Goal: Task Accomplishment & Management: Complete application form

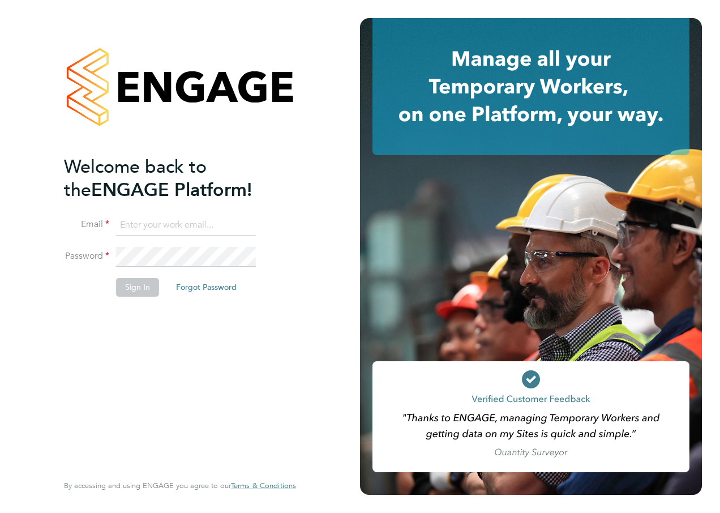
type input "[PERSON_NAME][EMAIL_ADDRESS][PERSON_NAME][DOMAIN_NAME]"
click at [131, 292] on button "Sign In" at bounding box center [137, 287] width 43 height 18
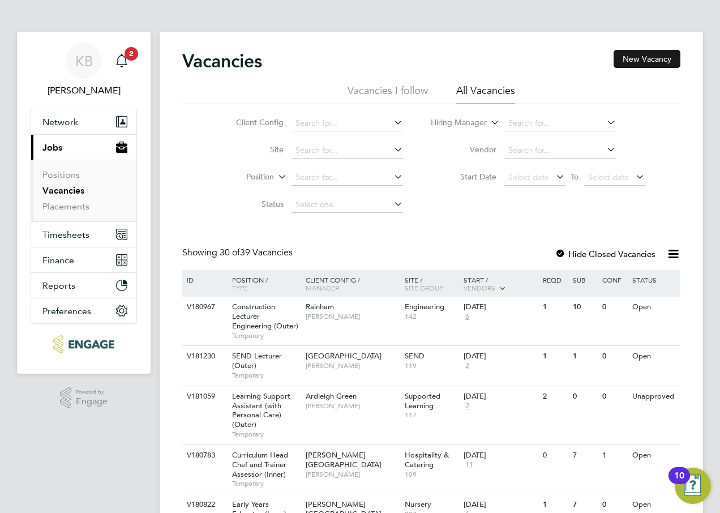
click at [647, 60] on button "New Vacancy" at bounding box center [647, 59] width 67 height 18
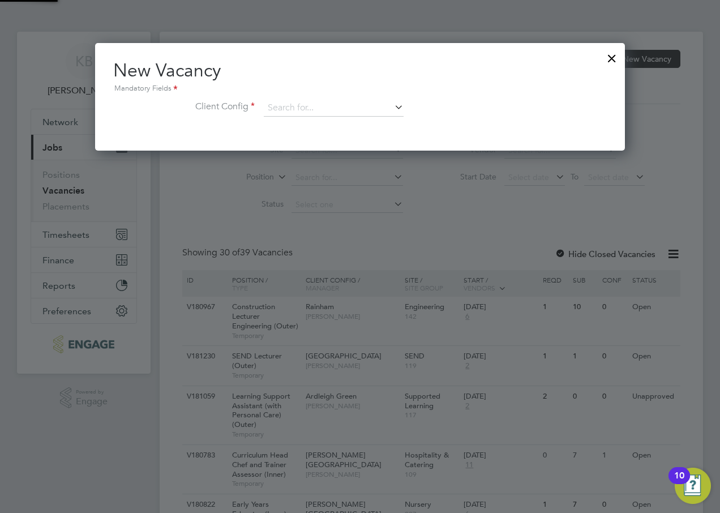
scroll to position [108, 531]
click at [293, 103] on input at bounding box center [334, 108] width 140 height 17
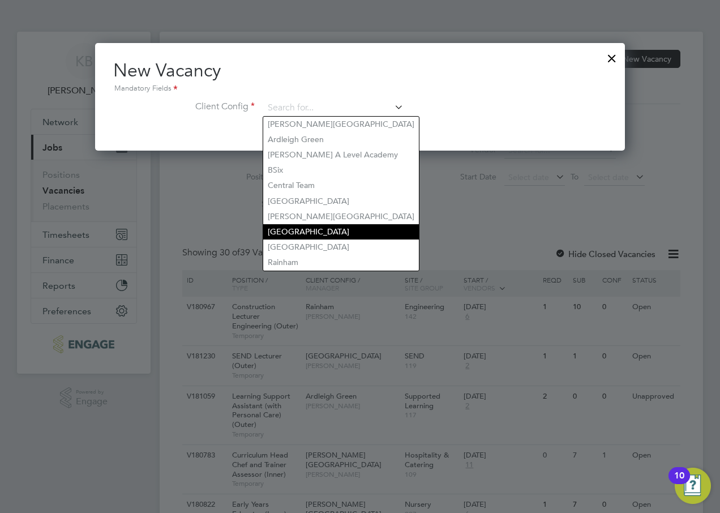
click at [319, 228] on li "Havering Sixth Form Campus" at bounding box center [341, 231] width 156 height 15
type input "Havering Sixth Form Campus"
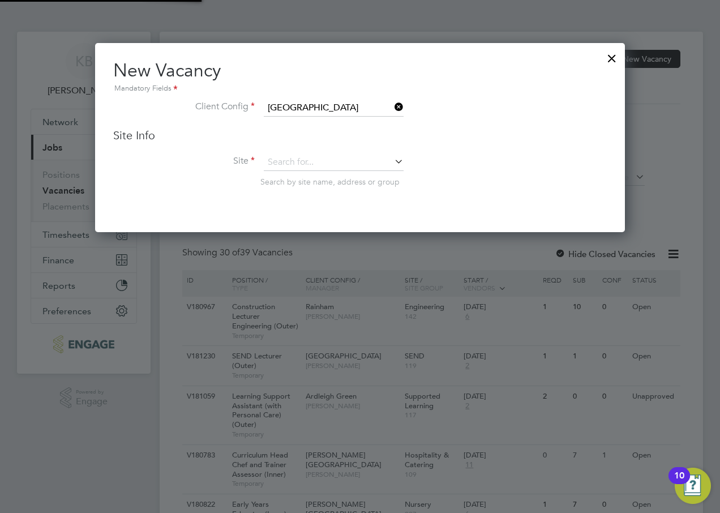
scroll to position [190, 531]
click at [284, 161] on input at bounding box center [334, 162] width 140 height 17
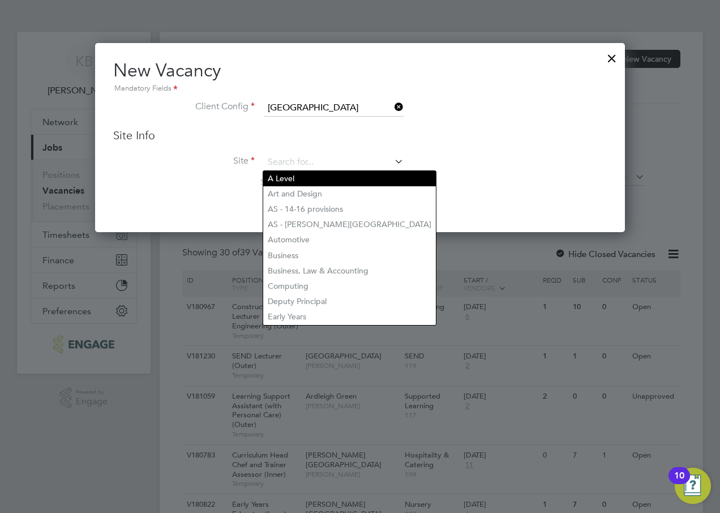
click at [288, 177] on li "A Level" at bounding box center [349, 178] width 173 height 15
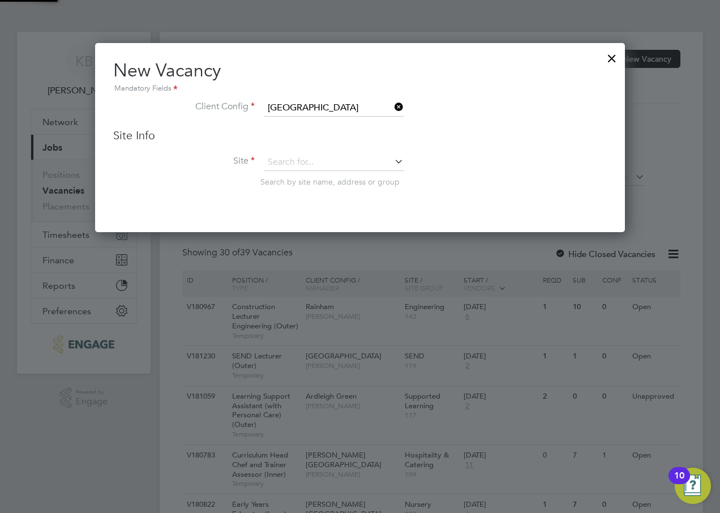
type input "A Level"
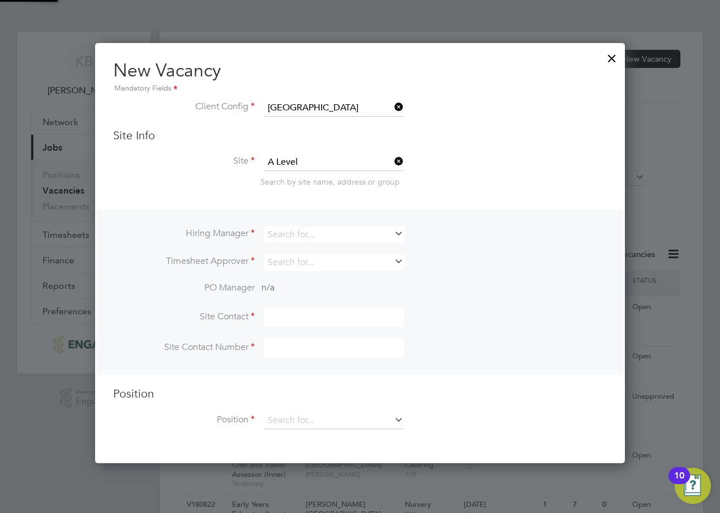
scroll to position [421, 531]
click at [551, 126] on li "Client Config Havering Sixth Form Campus" at bounding box center [360, 114] width 494 height 28
click at [291, 237] on input at bounding box center [334, 235] width 140 height 16
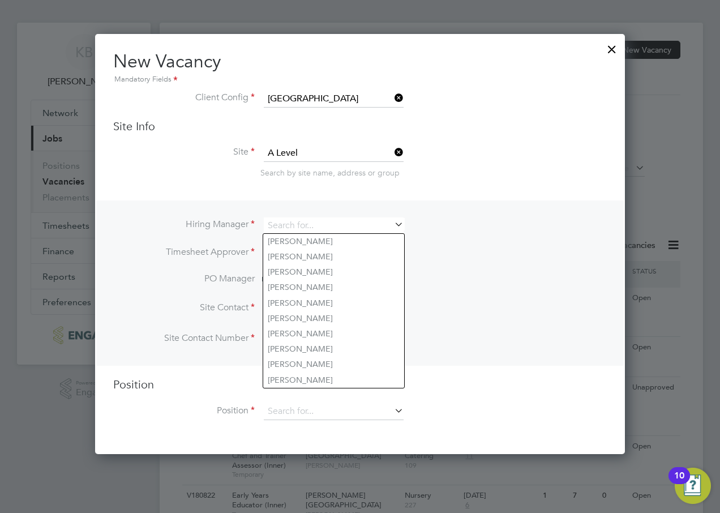
scroll to position [0, 0]
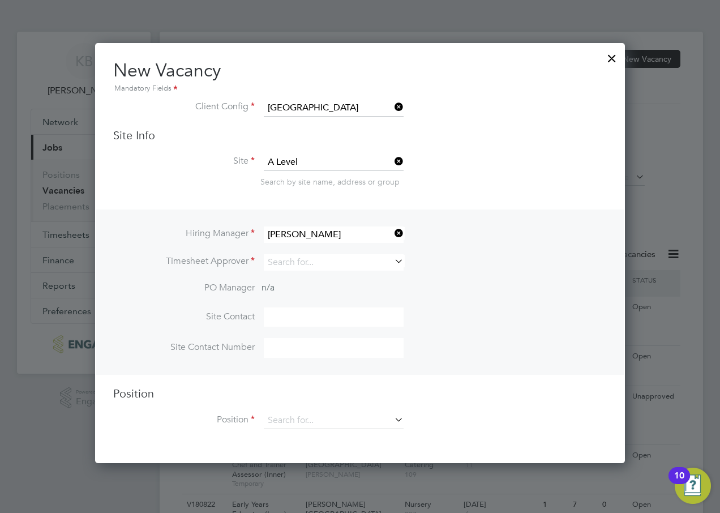
click at [302, 278] on li "Kerry Baker" at bounding box center [333, 281] width 141 height 15
type input "Kerry Baker"
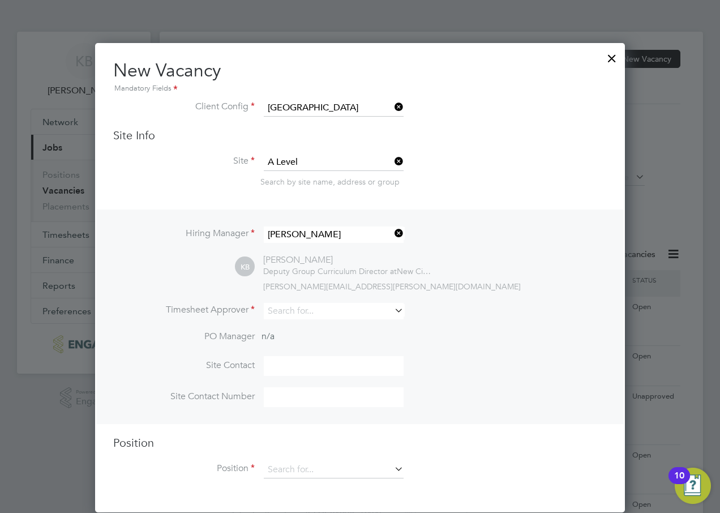
click at [392, 310] on icon at bounding box center [392, 310] width 0 height 16
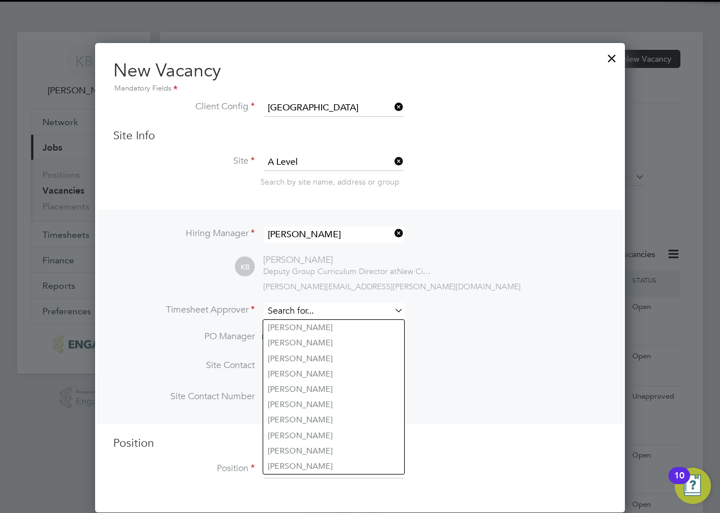
click at [276, 315] on input at bounding box center [334, 311] width 140 height 16
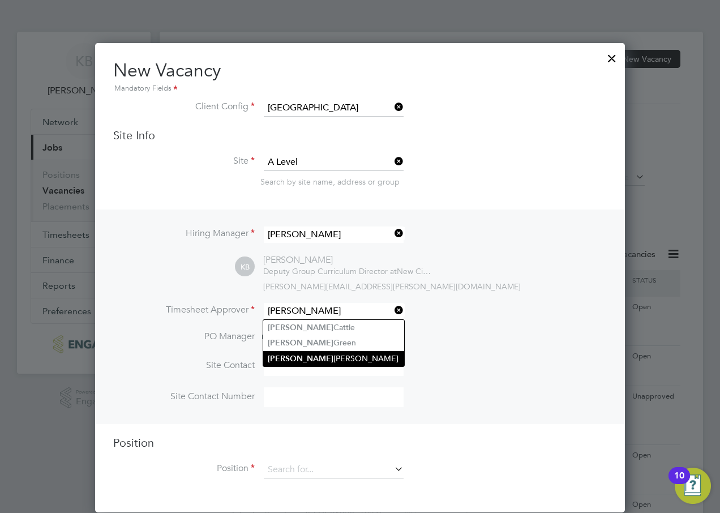
click at [301, 357] on li "Kerry Baker" at bounding box center [333, 358] width 141 height 15
type input "Kerry Baker"
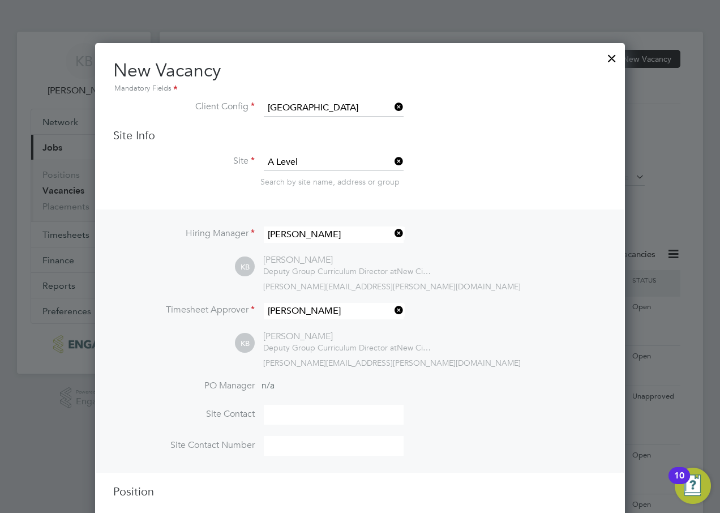
click at [558, 284] on div "kerry.baker@ncclondon.ac.uk" at bounding box center [435, 286] width 344 height 10
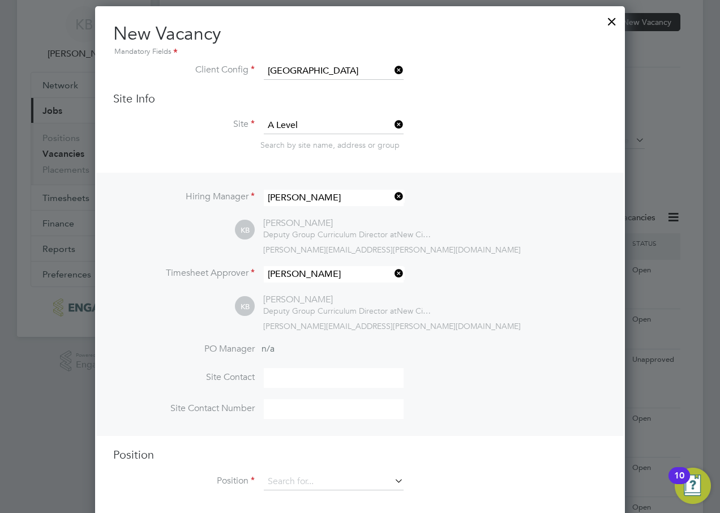
scroll to position [57, 0]
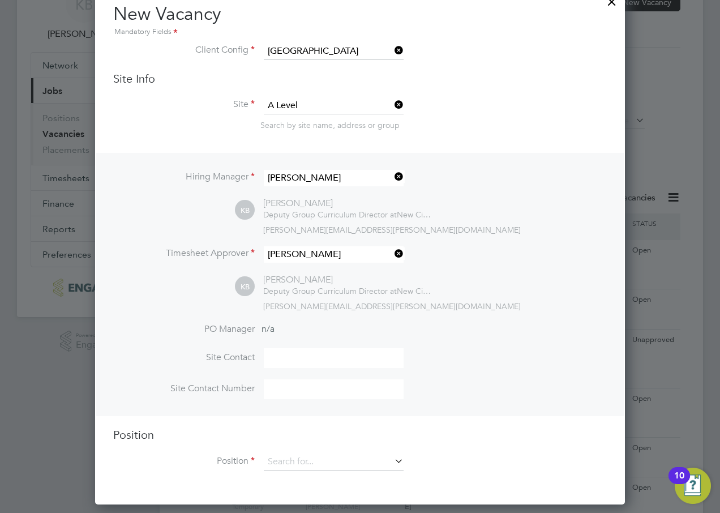
click at [278, 360] on input at bounding box center [334, 358] width 140 height 20
type input "kerry baker"
click at [459, 339] on li "PO Manager n/a" at bounding box center [360, 335] width 494 height 25
click at [283, 384] on input at bounding box center [334, 389] width 140 height 20
type input "01708172570"
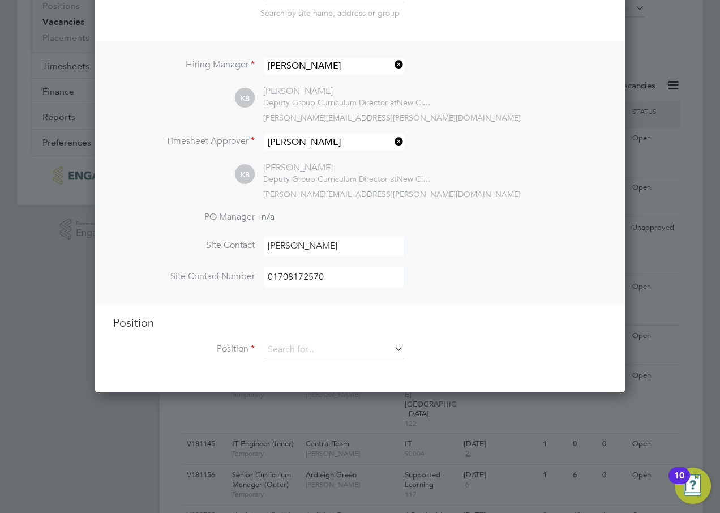
scroll to position [170, 0]
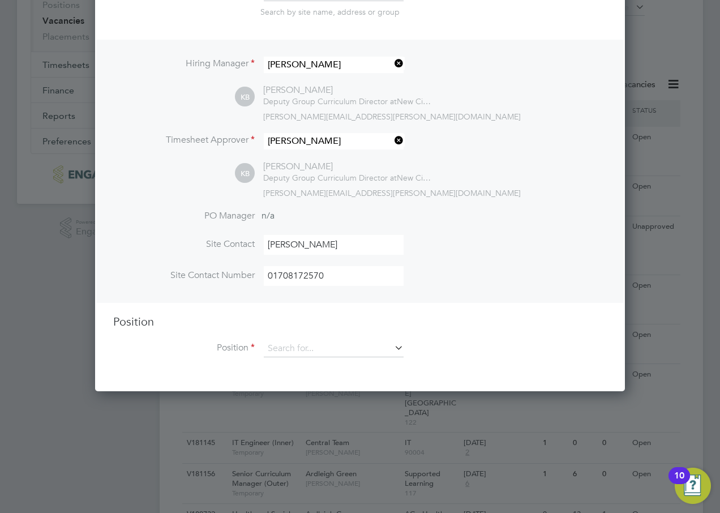
click at [392, 347] on icon at bounding box center [392, 348] width 0 height 16
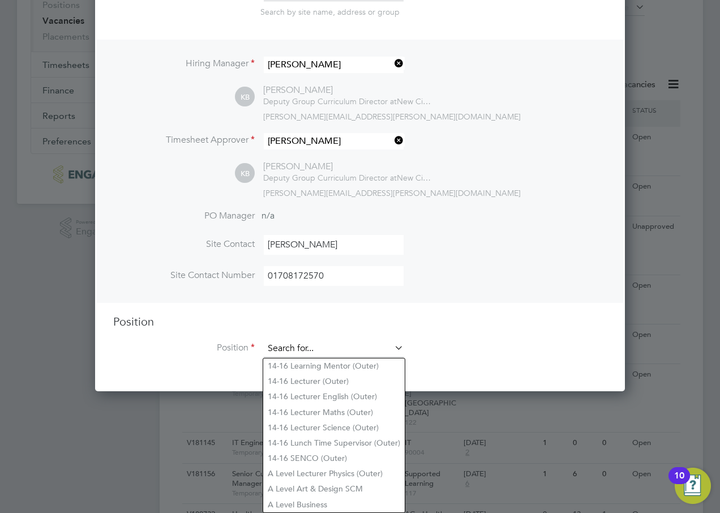
click at [271, 348] on input at bounding box center [334, 348] width 140 height 17
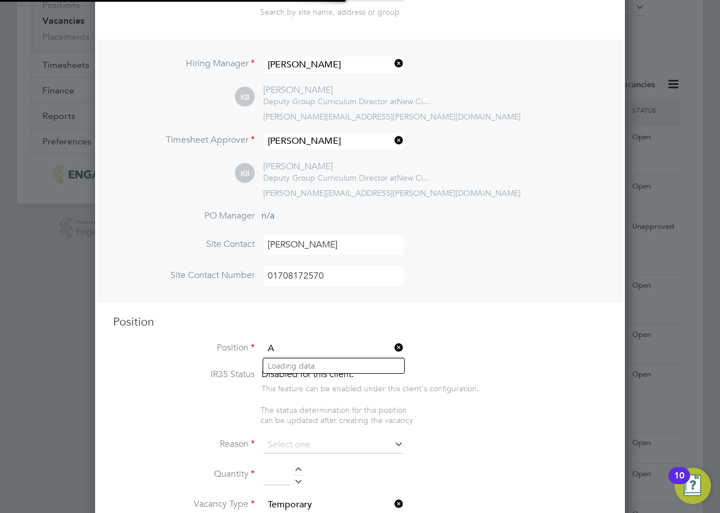
scroll to position [1740, 531]
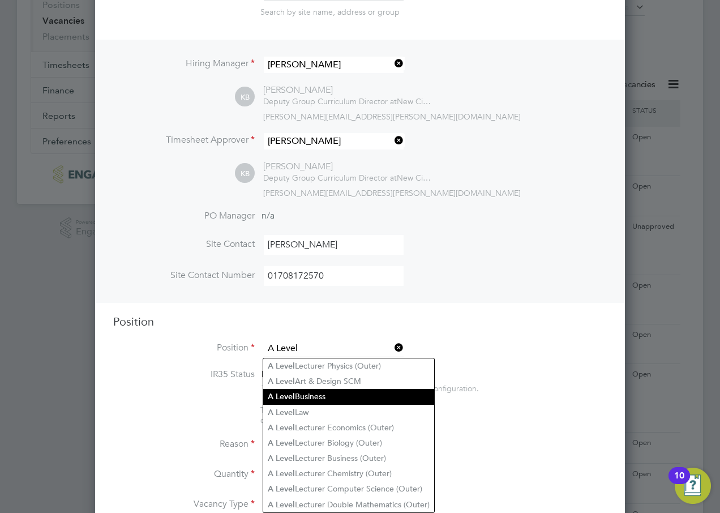
type input "A Level"
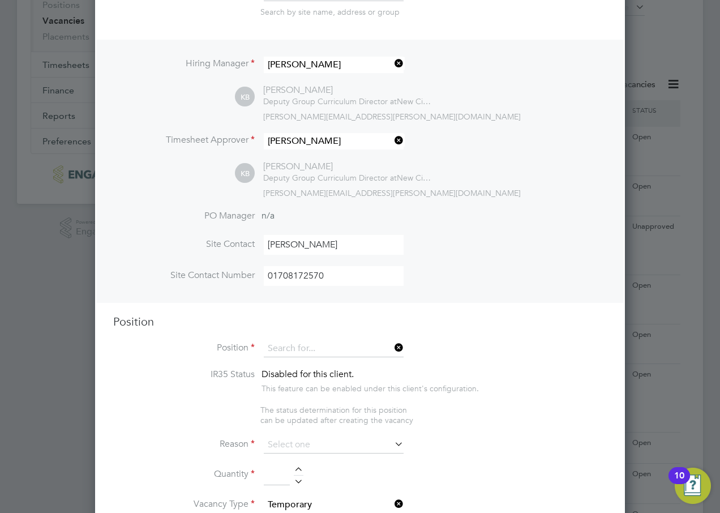
scroll to position [520, 531]
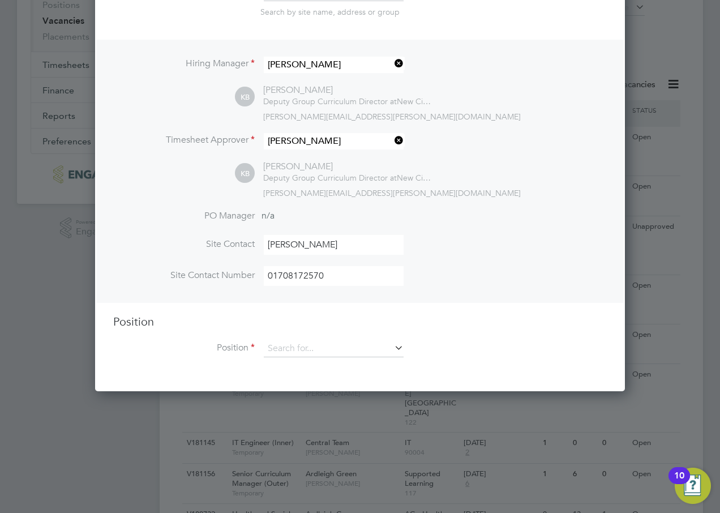
click at [404, 346] on li "Position" at bounding box center [360, 354] width 494 height 28
click at [392, 347] on icon at bounding box center [392, 348] width 0 height 16
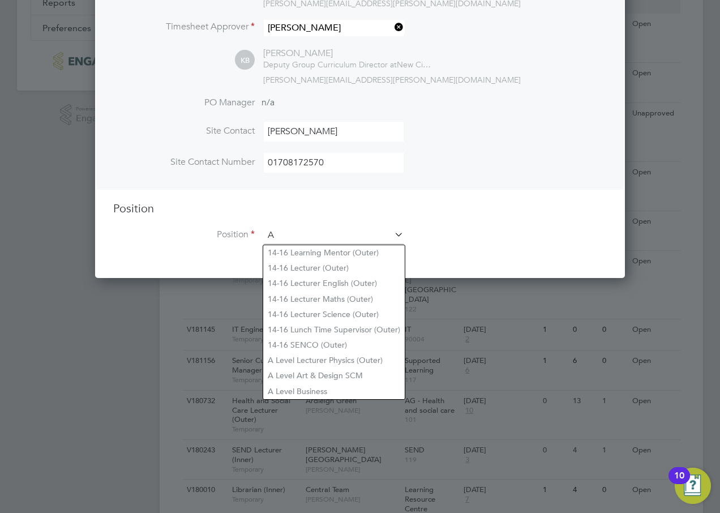
scroll to position [1740, 531]
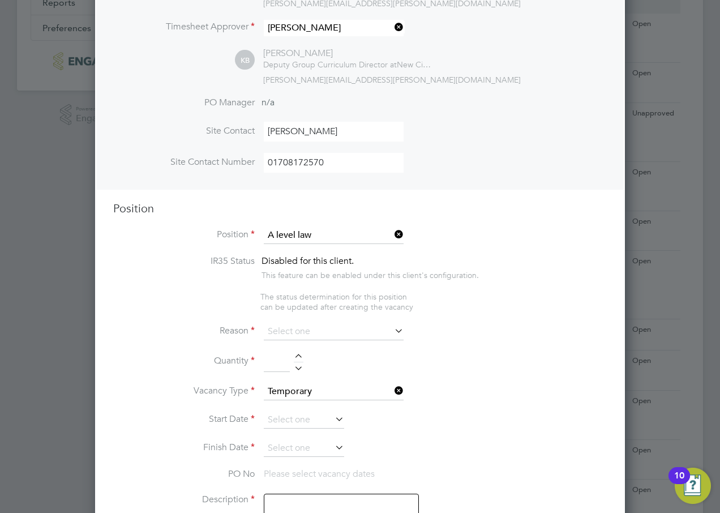
click at [288, 253] on b "Level" at bounding box center [285, 253] width 19 height 10
type input "A Level Law"
type textarea "A Level Law specialist"
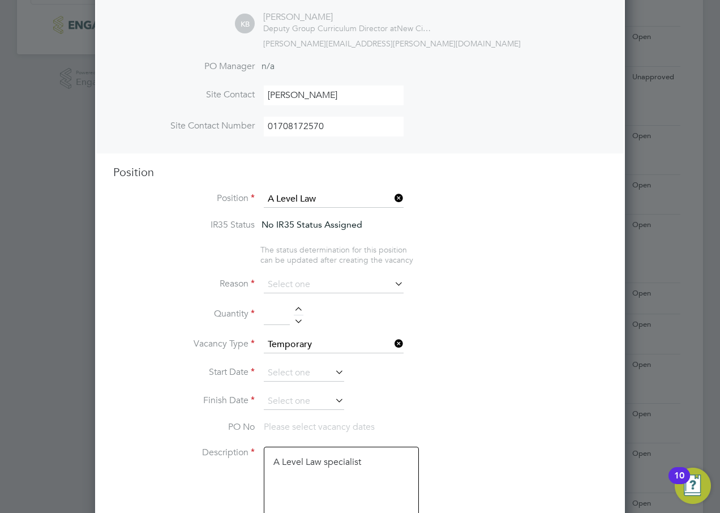
scroll to position [340, 0]
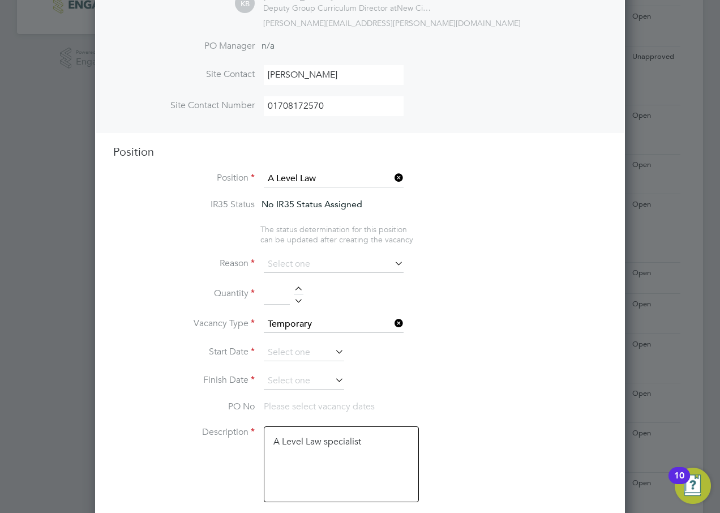
click at [392, 264] on icon at bounding box center [392, 263] width 0 height 16
click at [309, 260] on input at bounding box center [334, 264] width 140 height 17
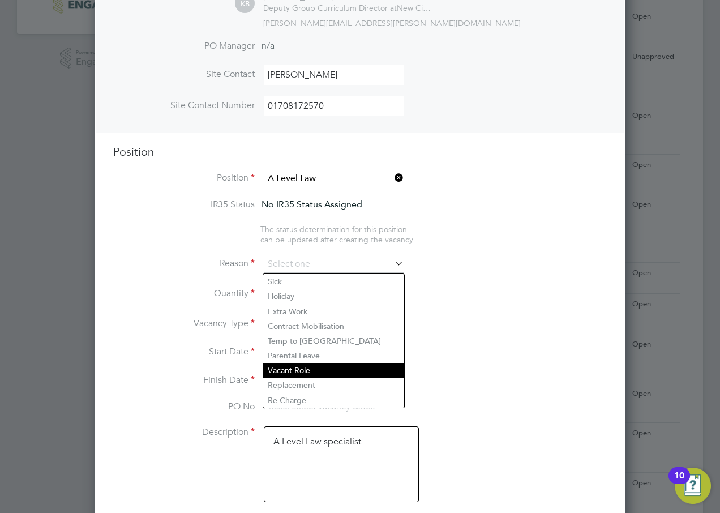
click at [303, 371] on li "Vacant Role" at bounding box center [333, 370] width 141 height 15
type input "Vacant Role"
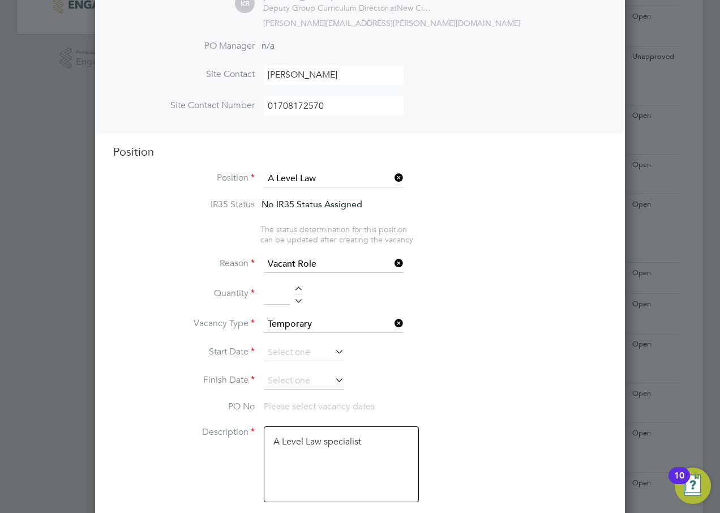
click at [279, 293] on input at bounding box center [277, 294] width 26 height 20
type input "1"
click at [569, 273] on li "Reason Vacant Role" at bounding box center [360, 270] width 494 height 28
click at [280, 352] on input at bounding box center [304, 352] width 80 height 17
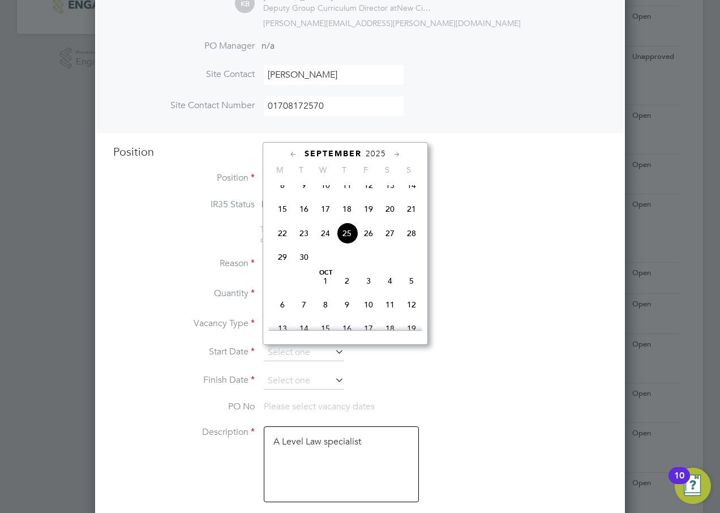
scroll to position [473, 0]
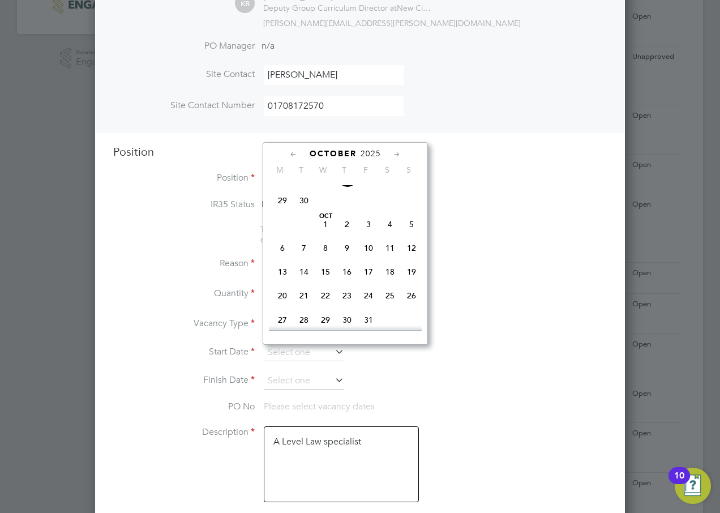
click at [283, 283] on span "13" at bounding box center [283, 272] width 22 height 22
type input "[DATE]"
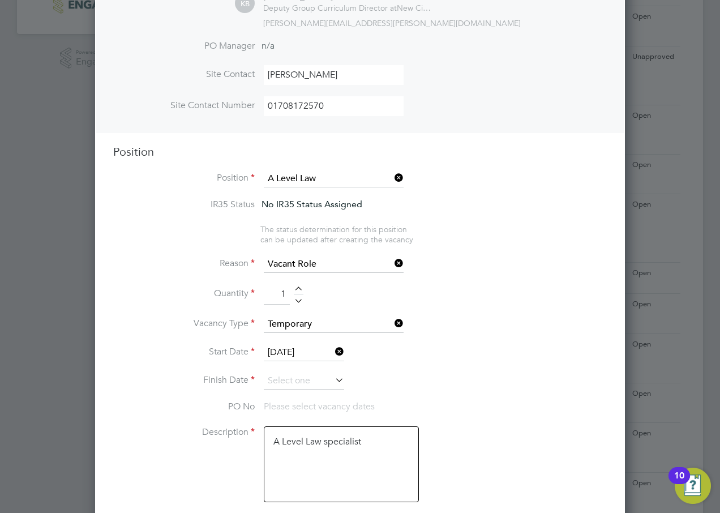
click at [333, 382] on icon at bounding box center [333, 380] width 0 height 16
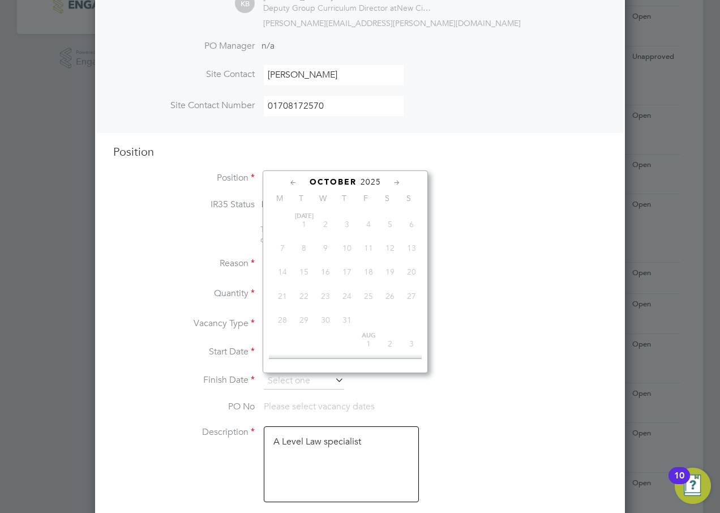
scroll to position [368, 0]
click at [395, 180] on icon at bounding box center [397, 183] width 11 height 12
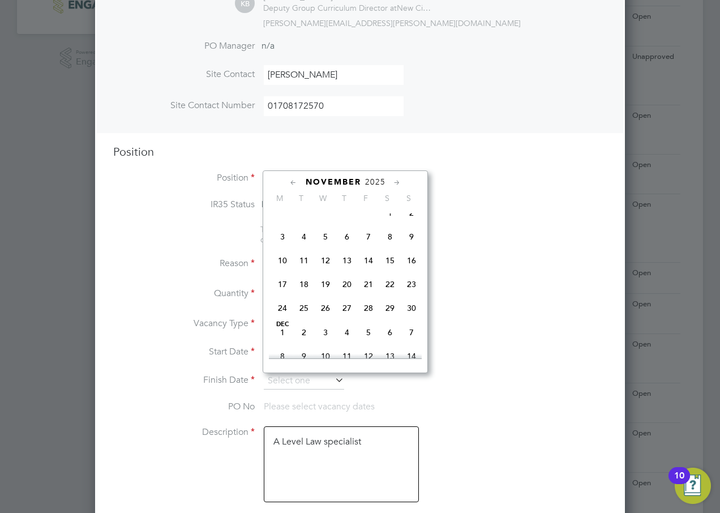
click at [395, 182] on icon at bounding box center [397, 183] width 11 height 12
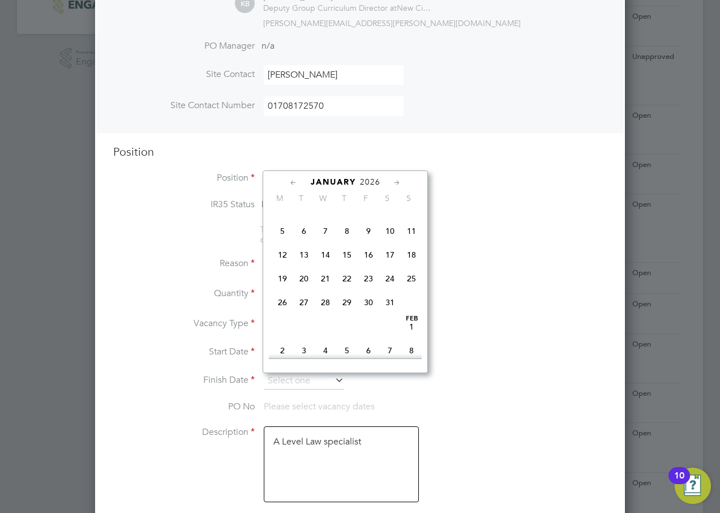
click at [395, 182] on icon at bounding box center [397, 183] width 11 height 12
click at [291, 180] on icon at bounding box center [293, 183] width 11 height 12
click at [291, 182] on icon at bounding box center [293, 183] width 11 height 12
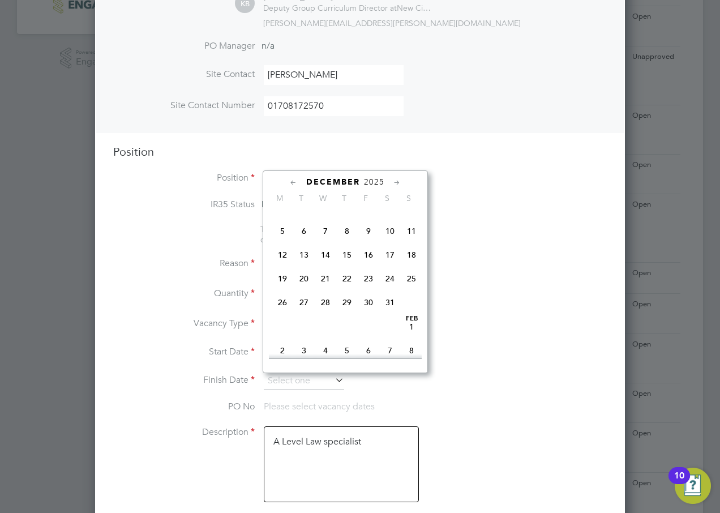
scroll to position [612, 0]
click at [370, 268] on span "19" at bounding box center [369, 258] width 22 height 22
type input "[DATE]"
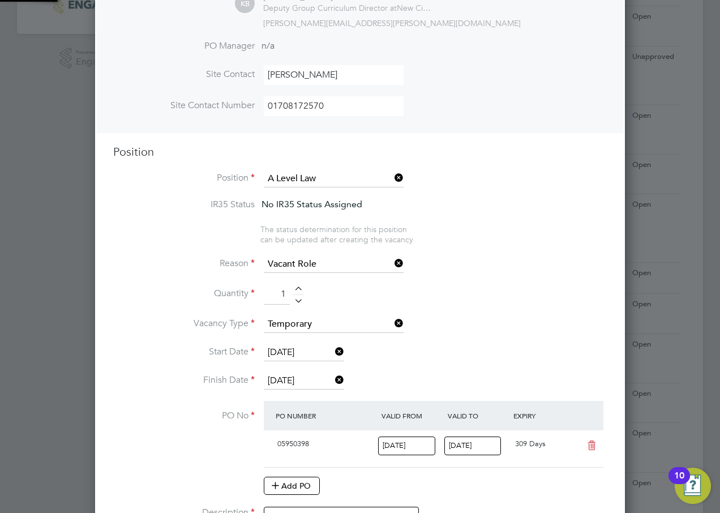
scroll to position [19, 106]
click at [579, 291] on li "Quantity 1" at bounding box center [360, 300] width 494 height 32
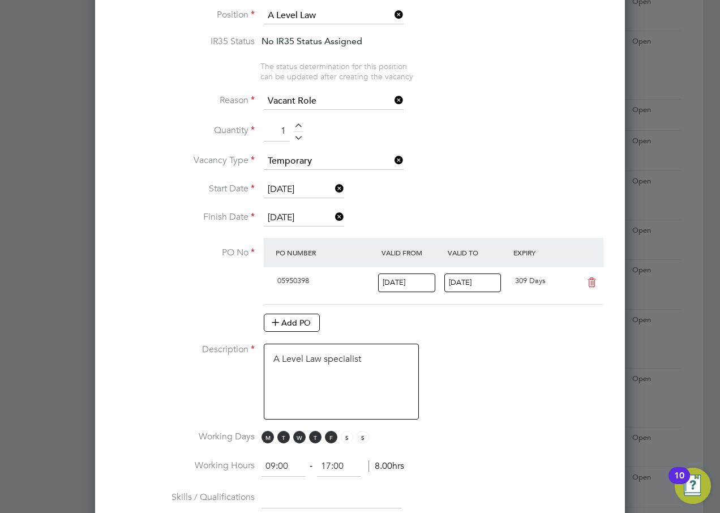
scroll to position [510, 0]
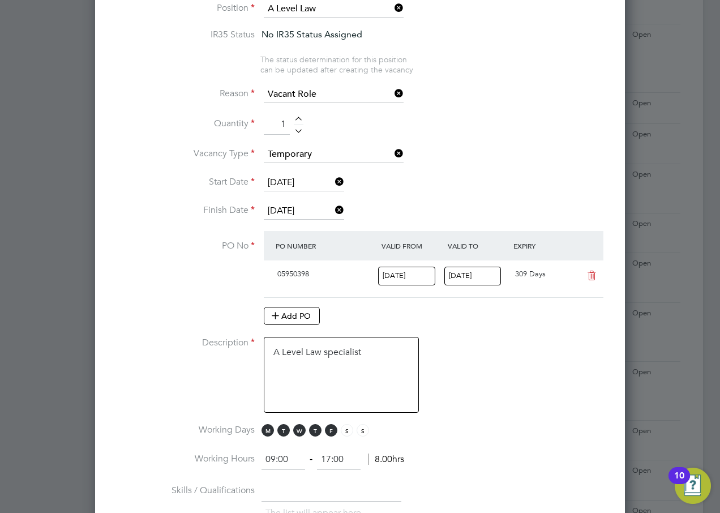
click at [300, 210] on input "[DATE]" at bounding box center [304, 211] width 80 height 17
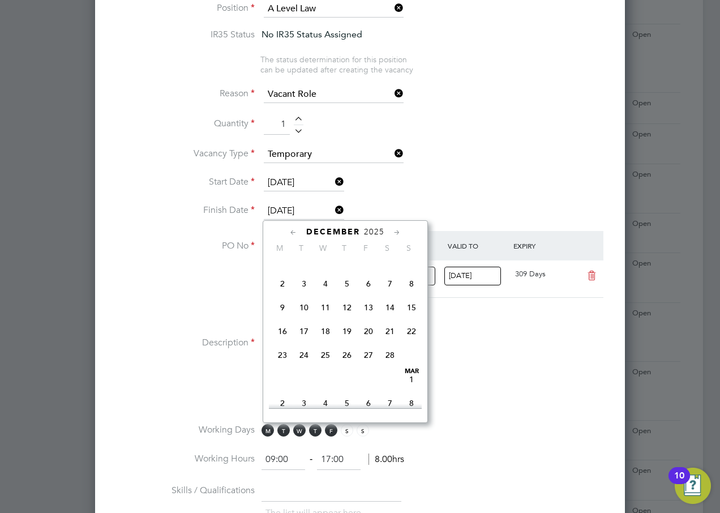
scroll to position [368, 0]
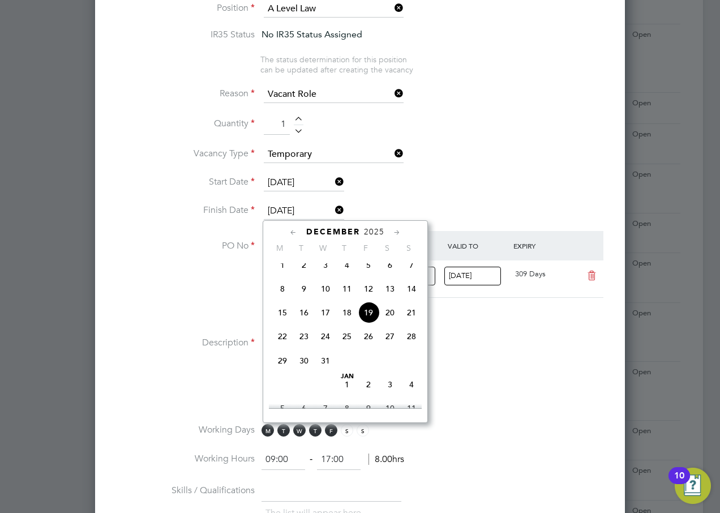
click at [526, 196] on li "Start Date 13 Oct 2025" at bounding box center [360, 188] width 494 height 28
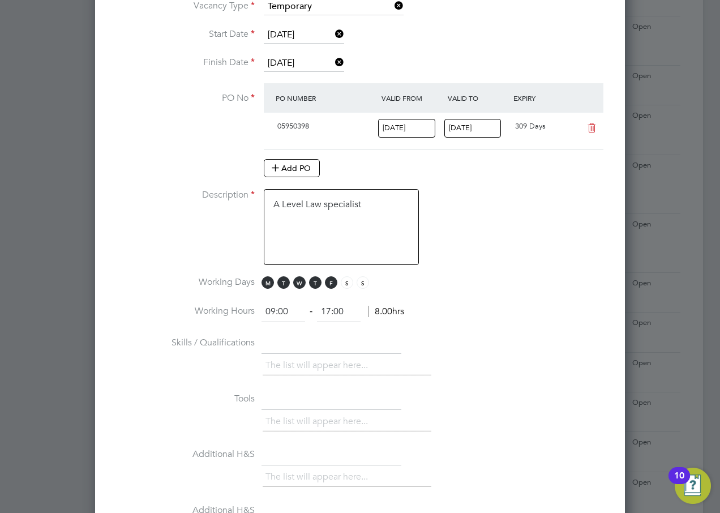
scroll to position [680, 0]
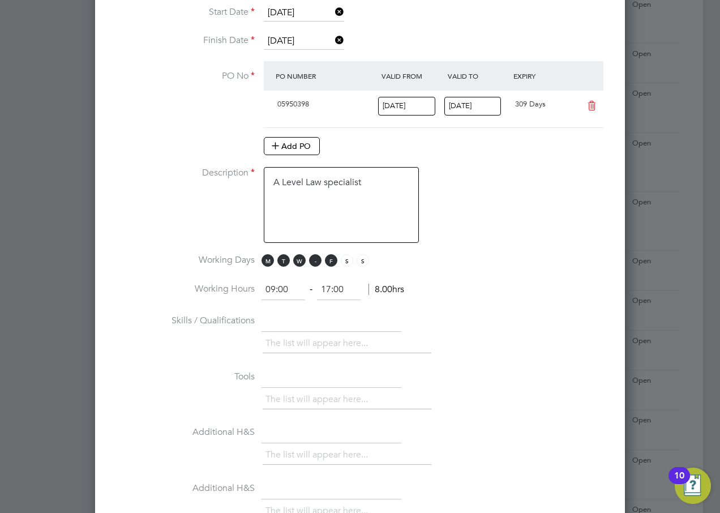
click at [318, 262] on span "T" at bounding box center [315, 260] width 12 height 12
click at [330, 260] on span "F" at bounding box center [331, 260] width 12 height 12
click at [276, 289] on input "09:00" at bounding box center [284, 290] width 44 height 20
click at [283, 291] on input "08:00" at bounding box center [284, 290] width 44 height 20
type input "08:30"
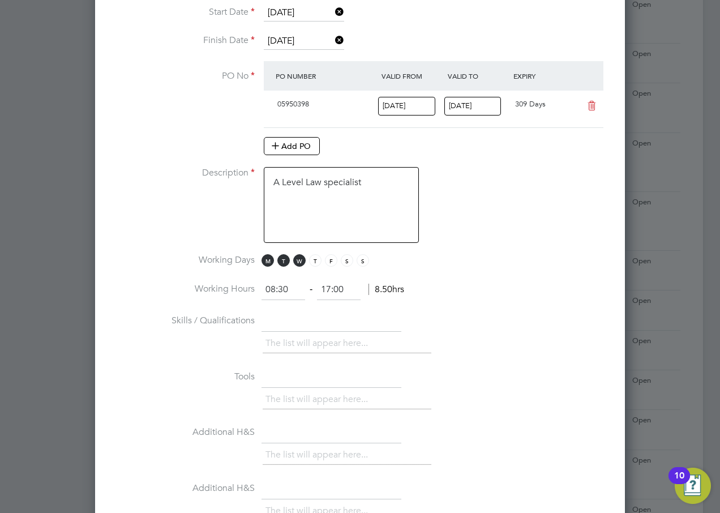
click at [331, 290] on input "17:00" at bounding box center [339, 290] width 44 height 20
click at [337, 288] on input "14:00" at bounding box center [339, 290] width 44 height 20
click at [328, 288] on input "14:00" at bounding box center [339, 290] width 44 height 20
drag, startPoint x: 337, startPoint y: 288, endPoint x: 334, endPoint y: 295, distance: 7.6
click at [333, 288] on input "16:00" at bounding box center [339, 290] width 44 height 20
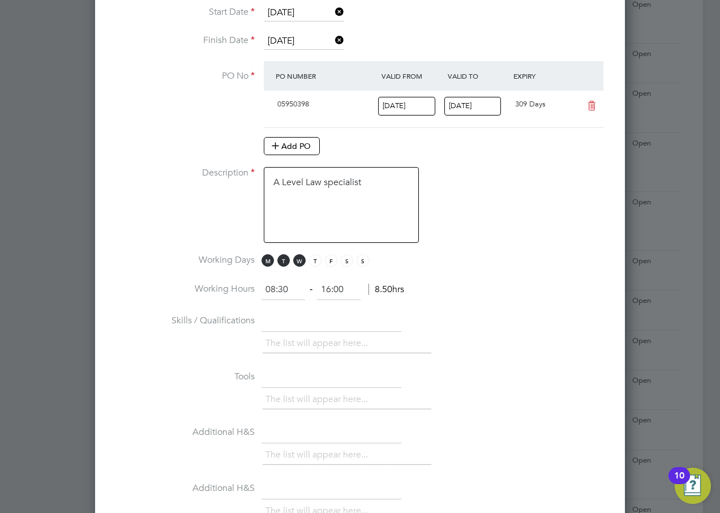
click at [340, 289] on input "16:00" at bounding box center [339, 290] width 44 height 20
click at [340, 291] on input "16:00" at bounding box center [339, 290] width 44 height 20
type input "16:30"
click at [463, 281] on li "Working Hours 08:30 ‐ 16:30 8.50hrs" at bounding box center [360, 296] width 494 height 32
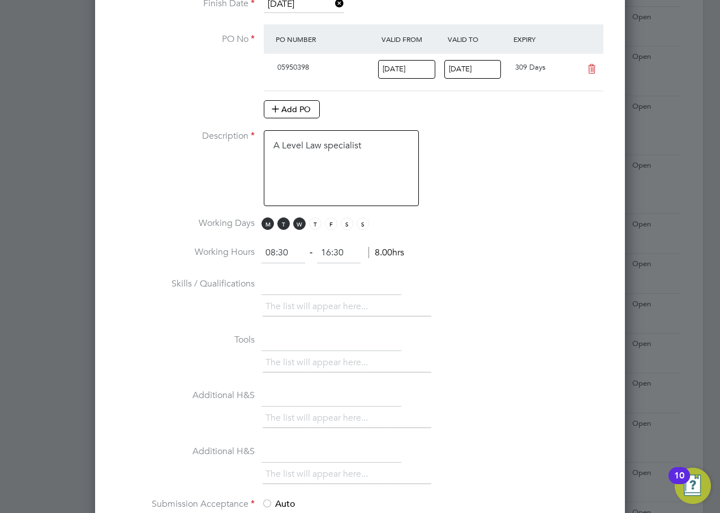
scroll to position [736, 0]
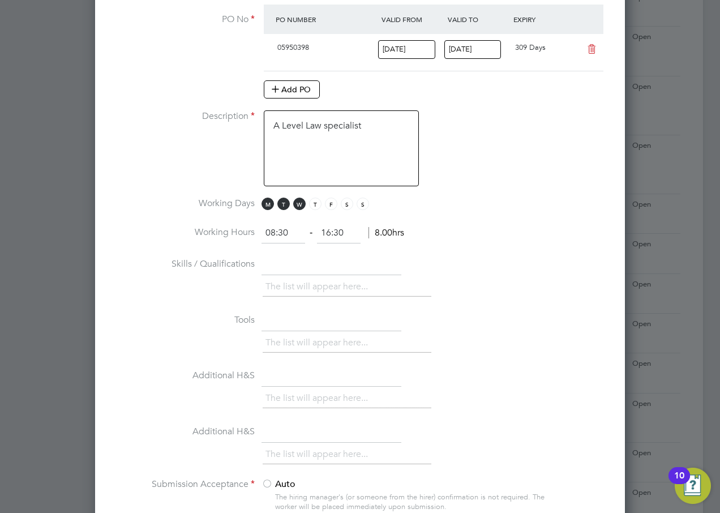
click at [284, 264] on input "text" at bounding box center [332, 265] width 140 height 20
type input "A Level Law specialist"
click at [287, 351] on ul "The list will appear here..." at bounding box center [347, 343] width 169 height 20
click at [331, 335] on li "The list will appear here..." at bounding box center [319, 342] width 107 height 15
click at [325, 287] on li "The list will appear here..." at bounding box center [319, 286] width 107 height 15
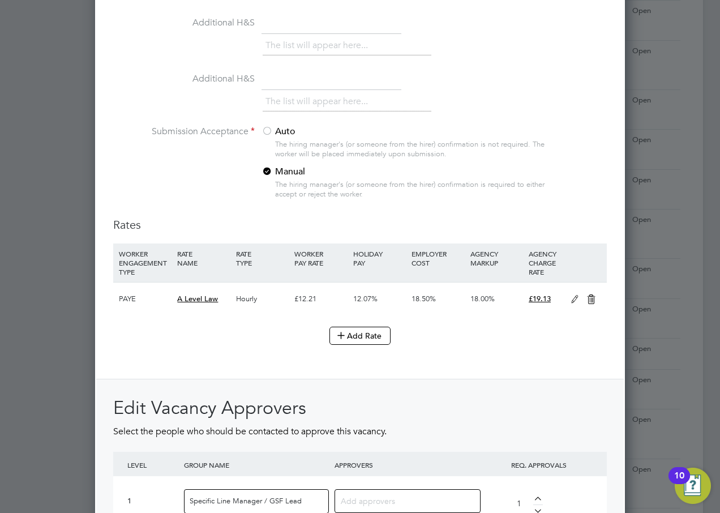
scroll to position [1133, 0]
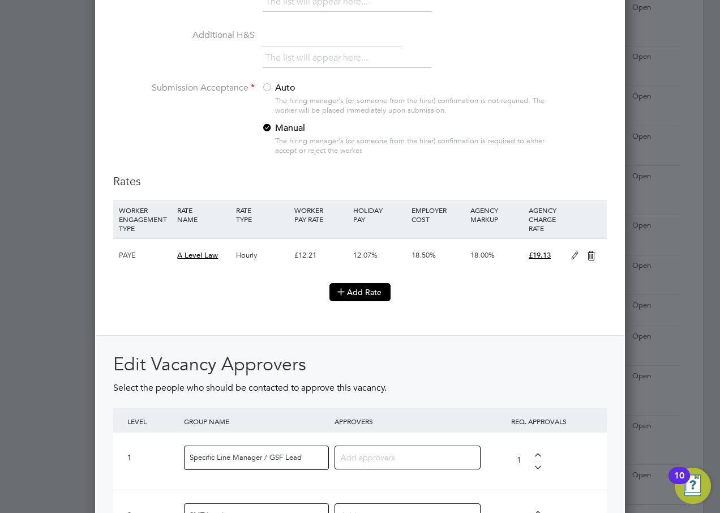
click at [339, 290] on icon at bounding box center [341, 291] width 8 height 8
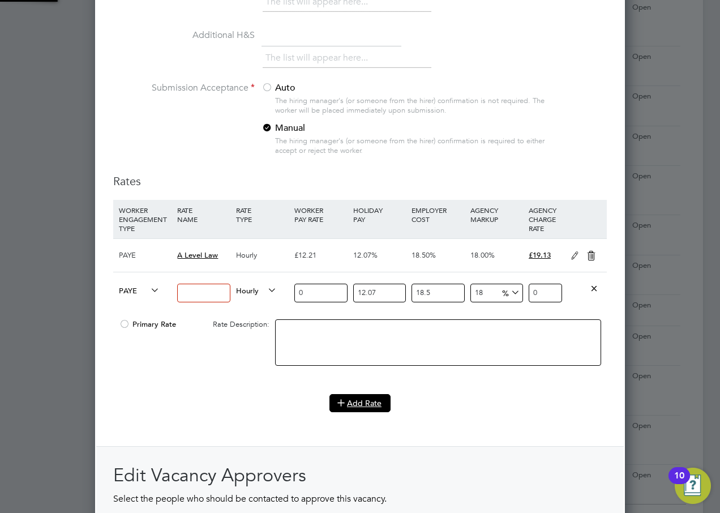
scroll to position [1901, 531]
click at [148, 289] on icon at bounding box center [148, 291] width 0 height 16
click at [593, 287] on icon at bounding box center [594, 288] width 8 height 8
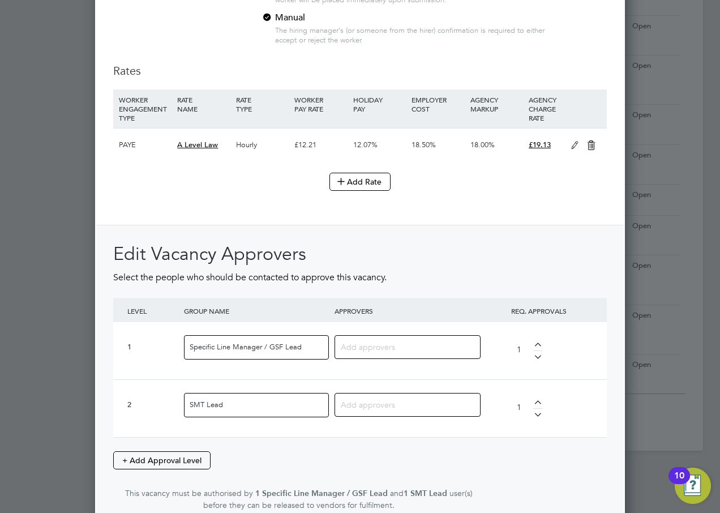
scroll to position [1246, 0]
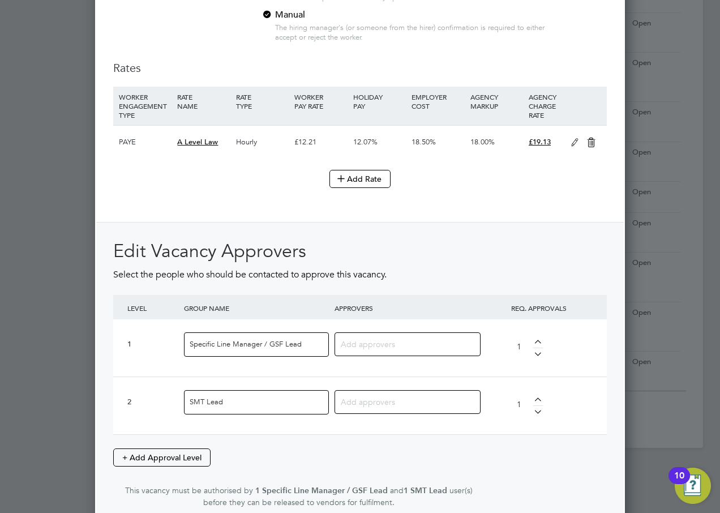
click at [374, 343] on input at bounding box center [376, 343] width 71 height 15
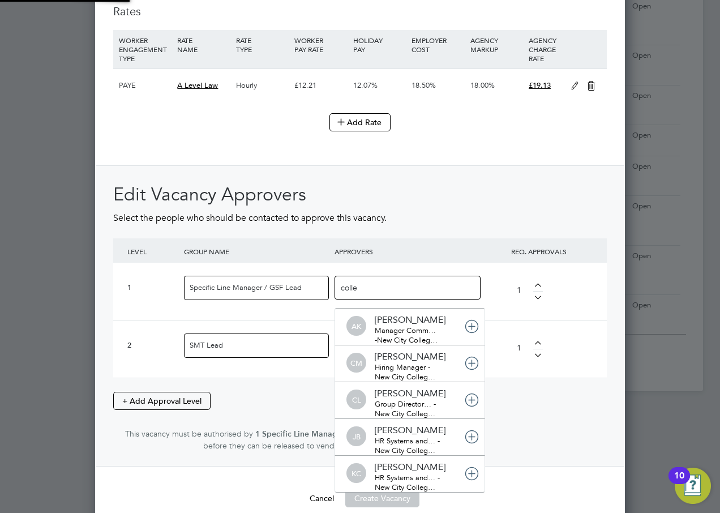
scroll to position [0, 0]
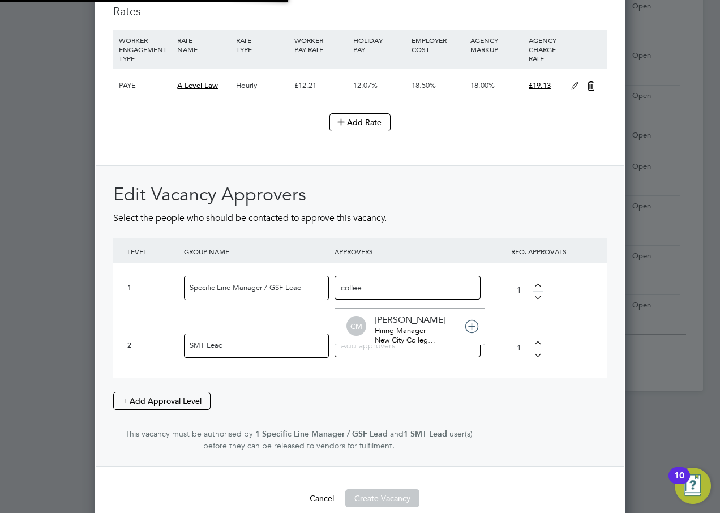
type input "colleen"
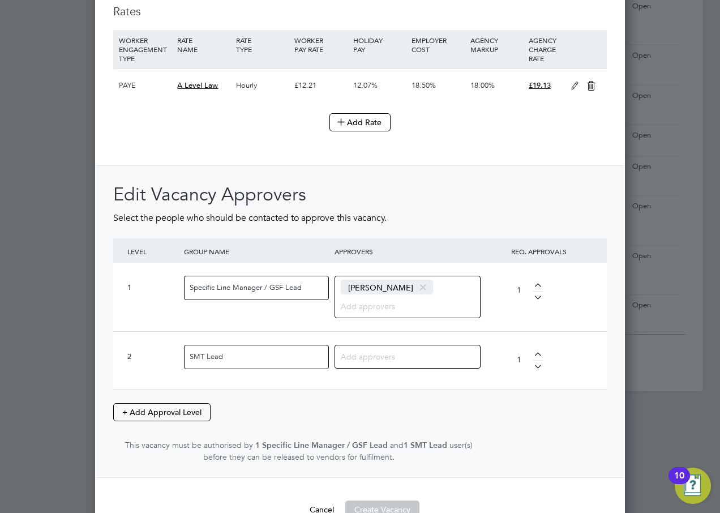
click at [363, 360] on input at bounding box center [376, 356] width 71 height 15
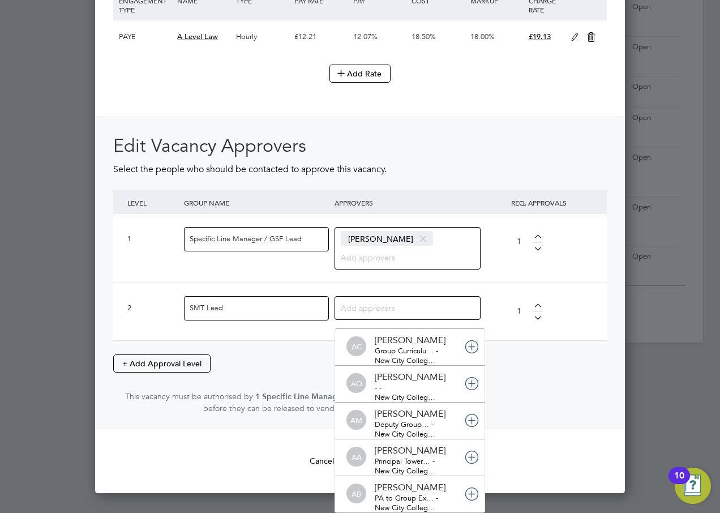
click at [372, 308] on input at bounding box center [376, 307] width 71 height 15
type input "c"
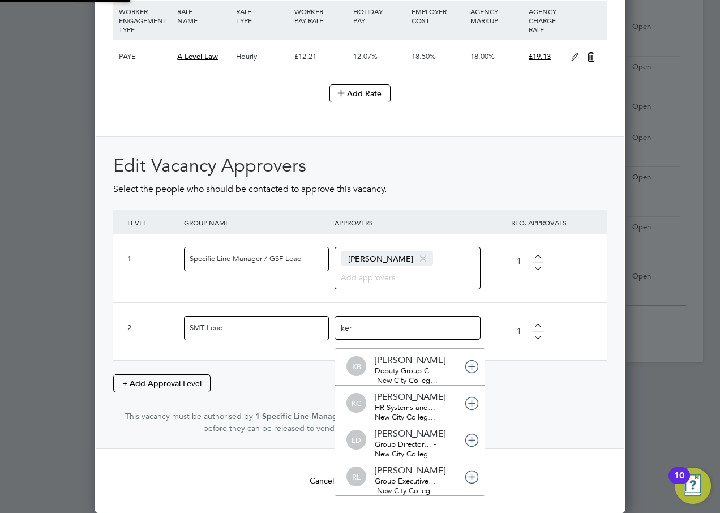
type input "kerr"
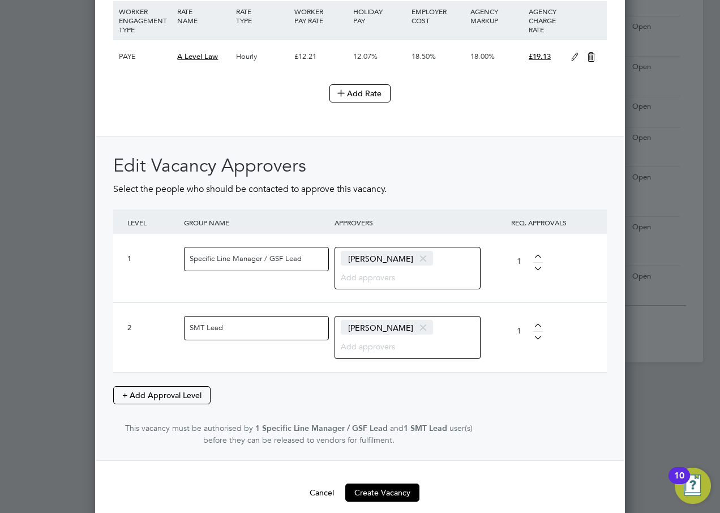
click at [415, 327] on span at bounding box center [423, 328] width 16 height 22
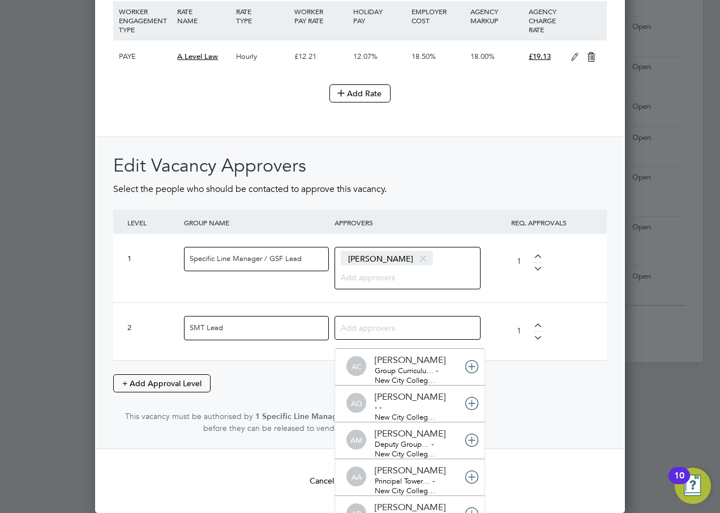
click at [419, 259] on span at bounding box center [423, 259] width 16 height 22
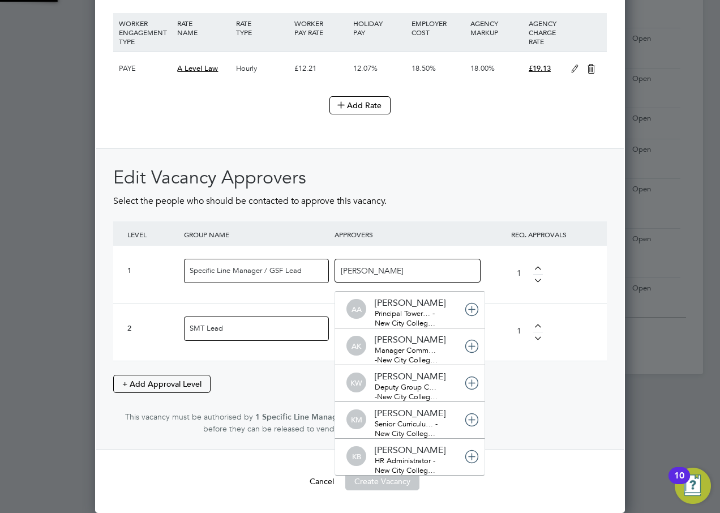
type input "kerry"
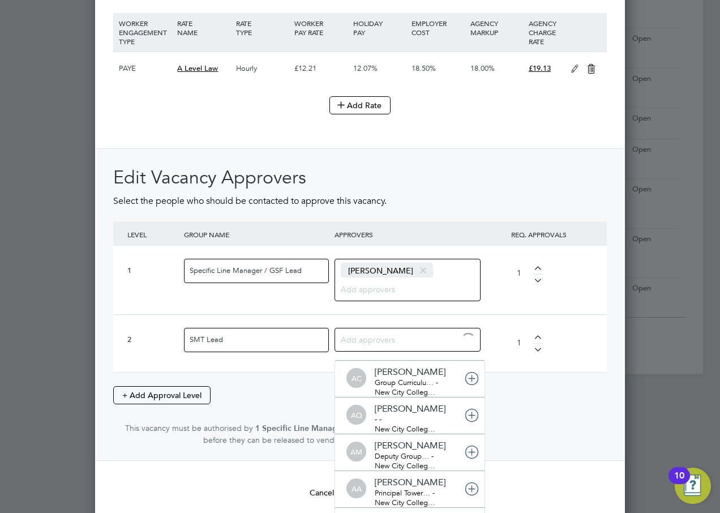
click at [366, 340] on input at bounding box center [376, 339] width 71 height 15
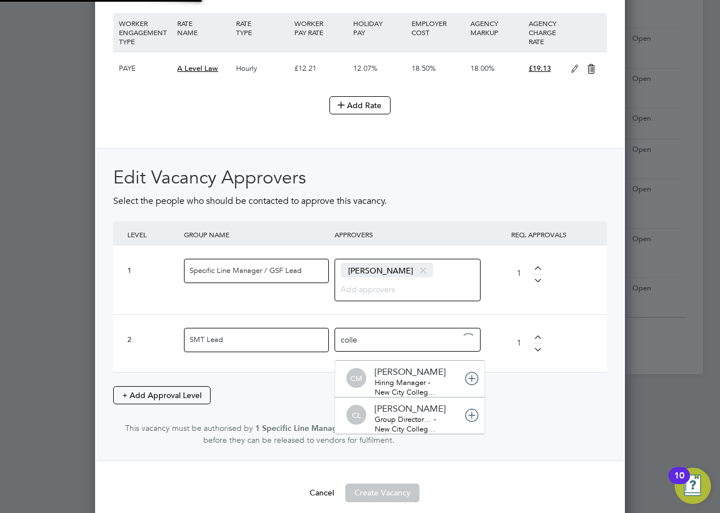
type input "collee"
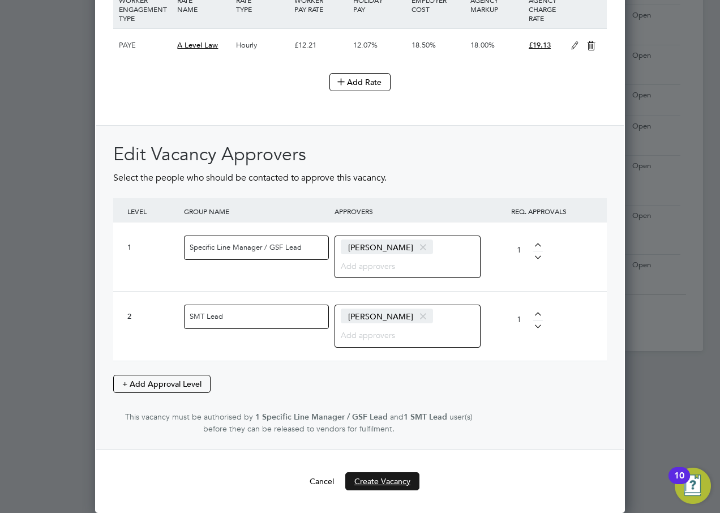
click at [378, 474] on button "Create Vacancy" at bounding box center [382, 481] width 74 height 18
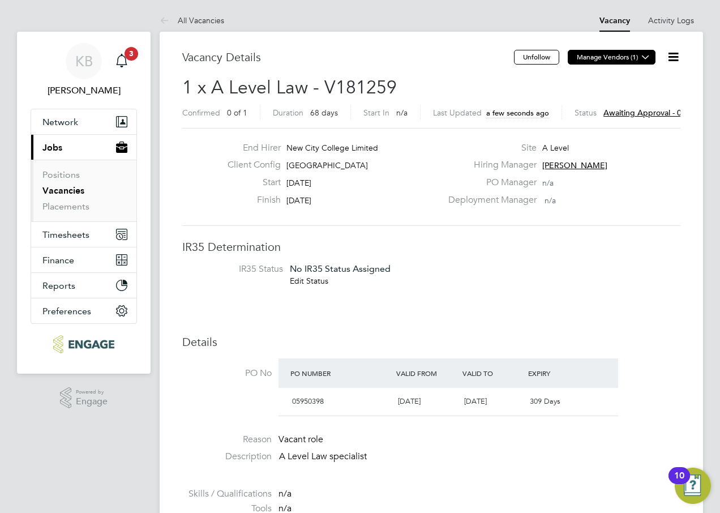
click at [605, 59] on button "Manage Vendors (1)" at bounding box center [612, 57] width 88 height 15
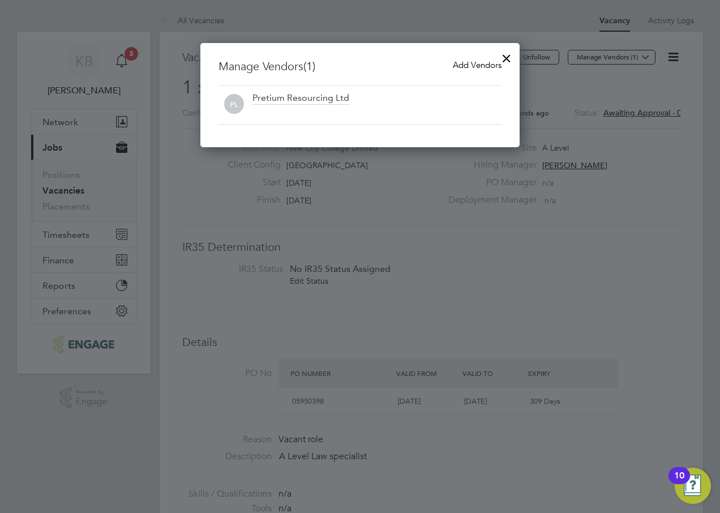
click at [478, 63] on span "Add Vendors" at bounding box center [477, 64] width 49 height 11
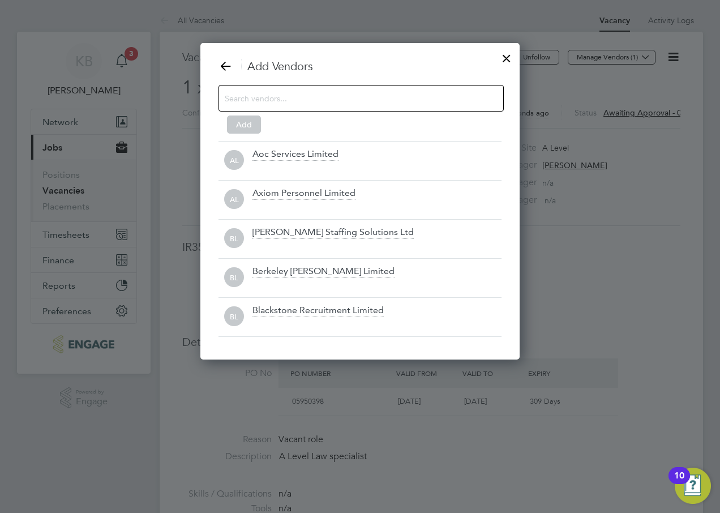
click at [236, 96] on input at bounding box center [352, 98] width 255 height 15
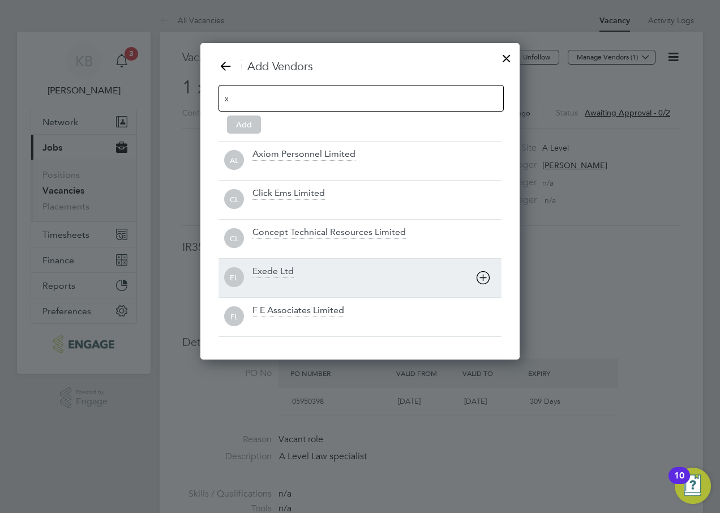
type input "x"
click at [269, 274] on div "Exede Ltd" at bounding box center [273, 272] width 41 height 12
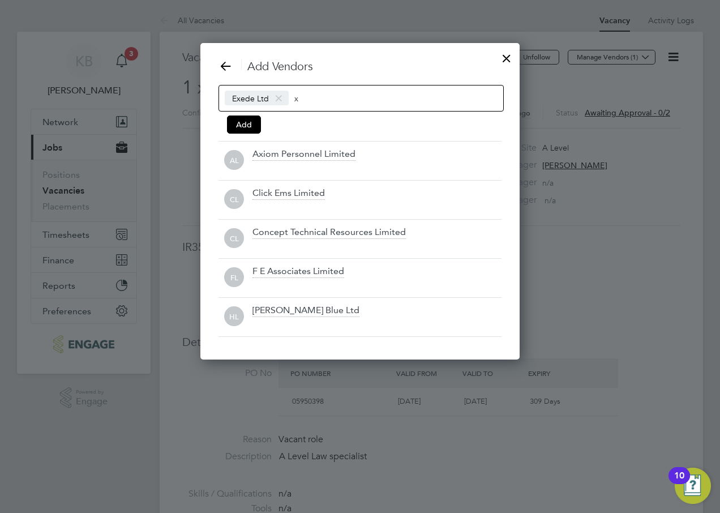
click at [342, 97] on input "x" at bounding box center [330, 98] width 71 height 15
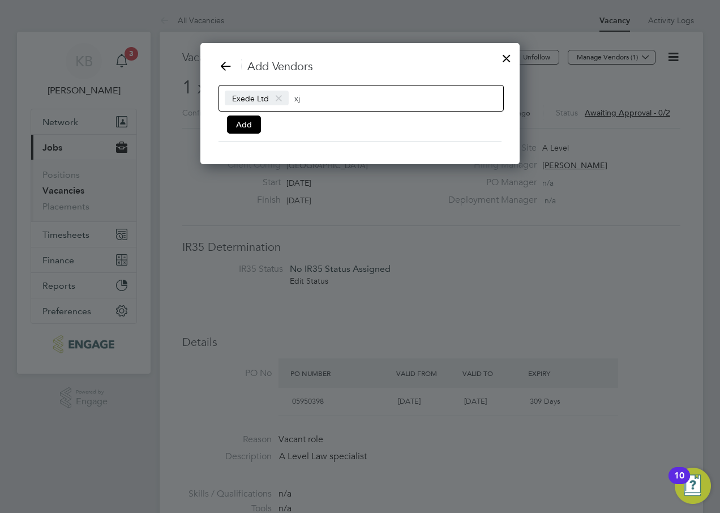
type input "x"
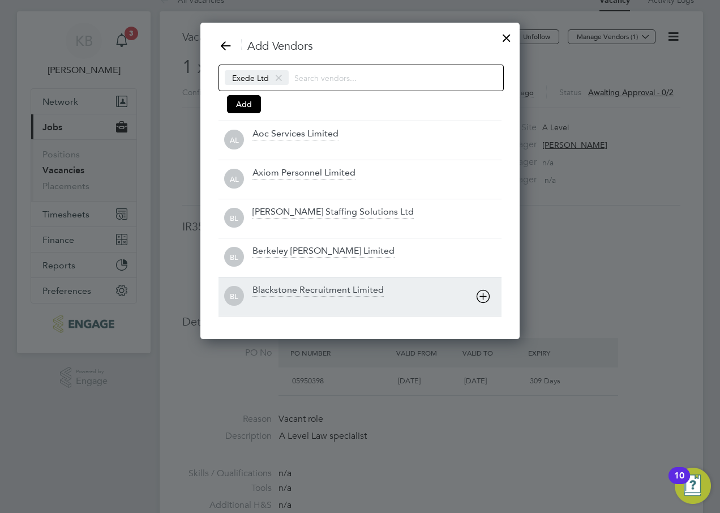
scroll to position [0, 0]
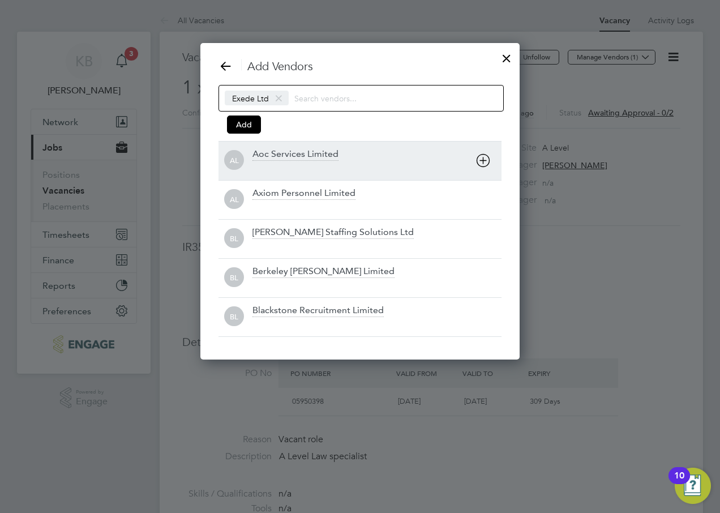
click at [483, 156] on icon at bounding box center [483, 160] width 14 height 14
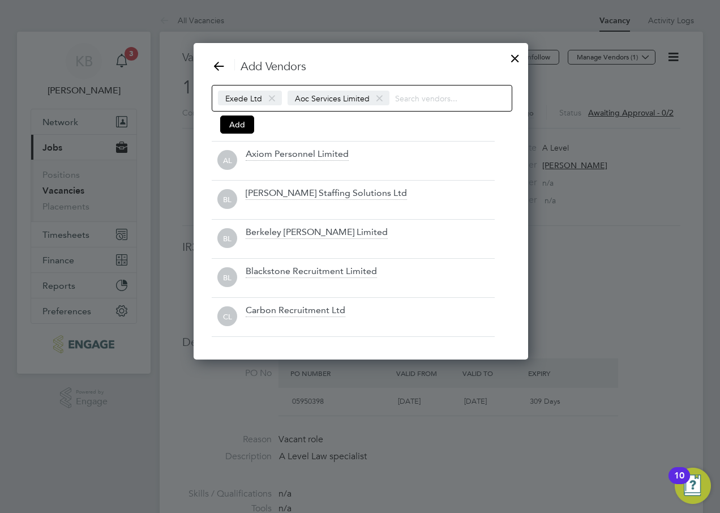
click at [376, 96] on span at bounding box center [380, 99] width 16 height 22
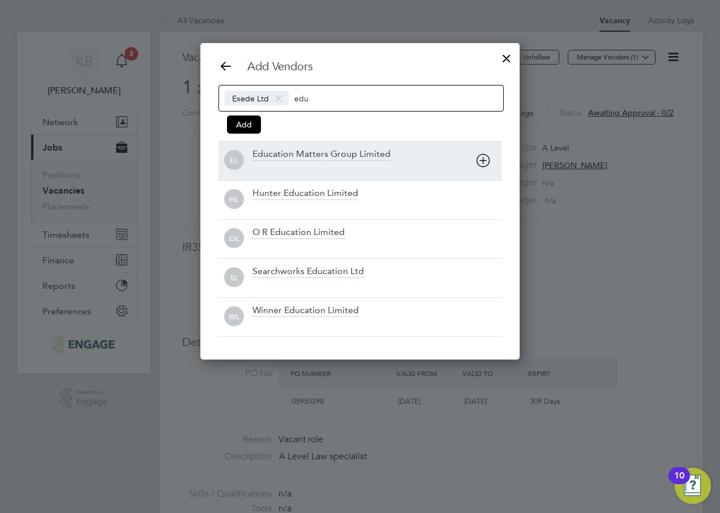
type input "edu"
click at [483, 157] on icon at bounding box center [483, 160] width 14 height 14
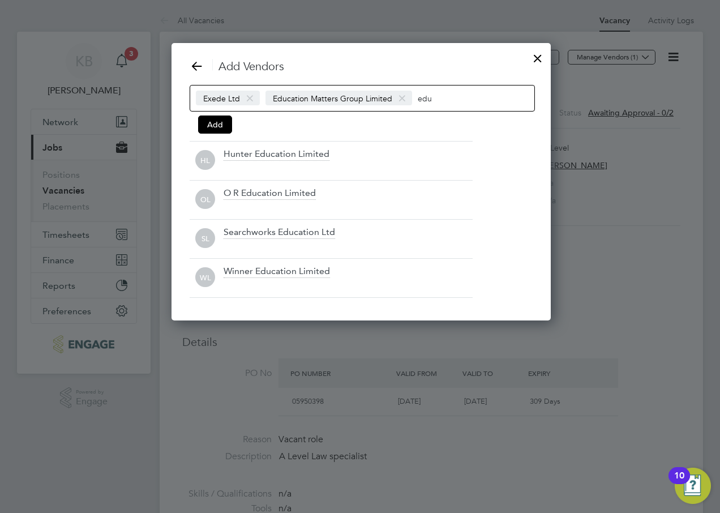
scroll to position [279, 377]
drag, startPoint x: 440, startPoint y: 99, endPoint x: 415, endPoint y: 97, distance: 25.0
click at [418, 97] on input "edu" at bounding box center [453, 98] width 71 height 15
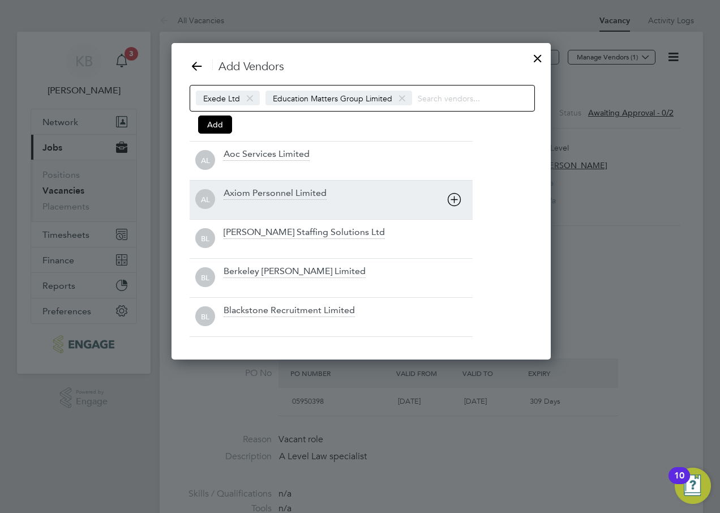
click at [460, 197] on icon at bounding box center [454, 200] width 14 height 14
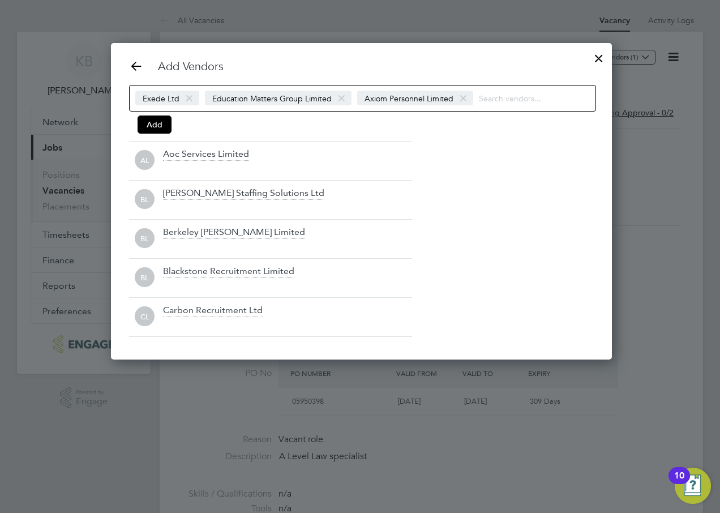
scroll to position [318, 498]
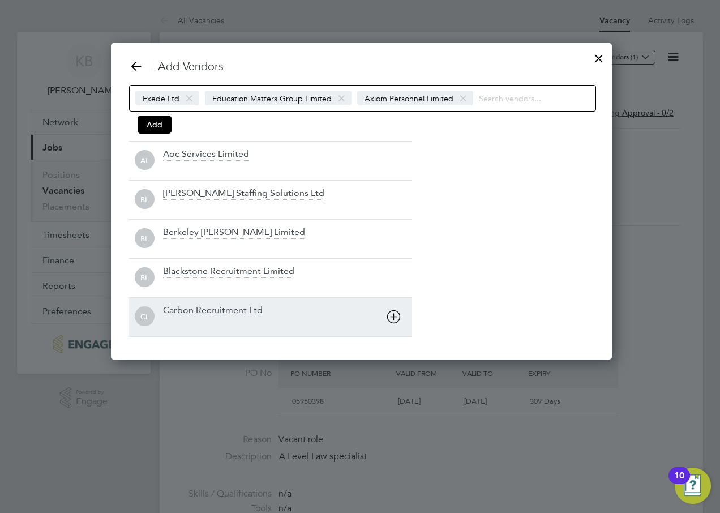
click at [393, 317] on icon at bounding box center [394, 317] width 14 height 14
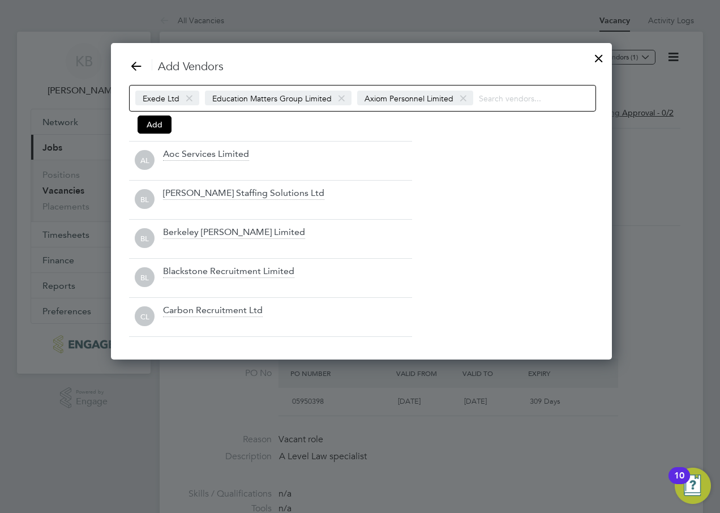
scroll to position [318, 616]
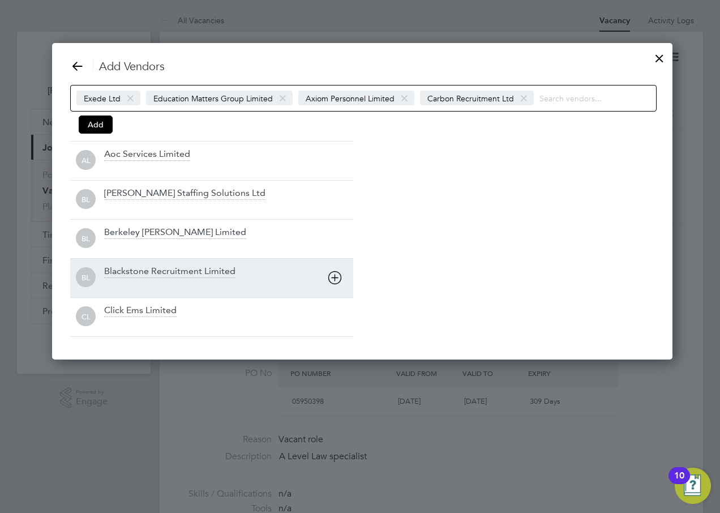
click at [336, 272] on icon at bounding box center [335, 278] width 14 height 14
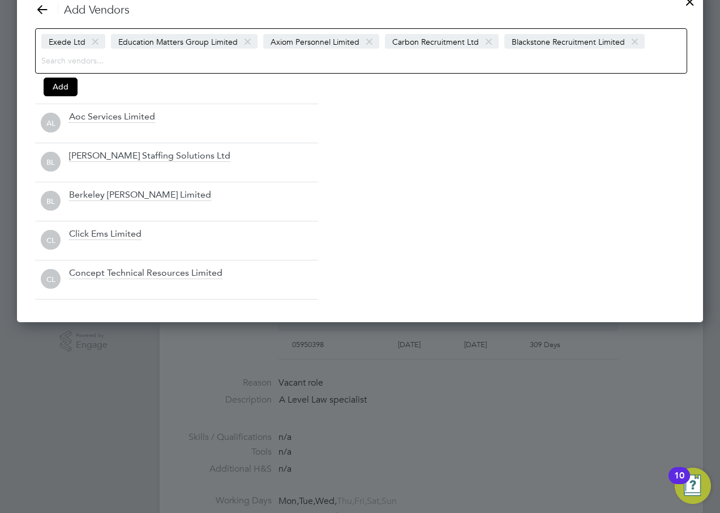
scroll to position [0, 0]
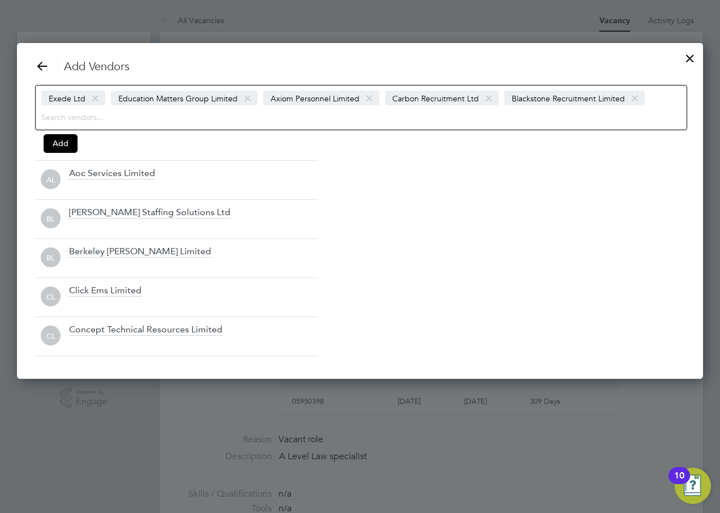
click at [45, 66] on icon at bounding box center [42, 66] width 14 height 14
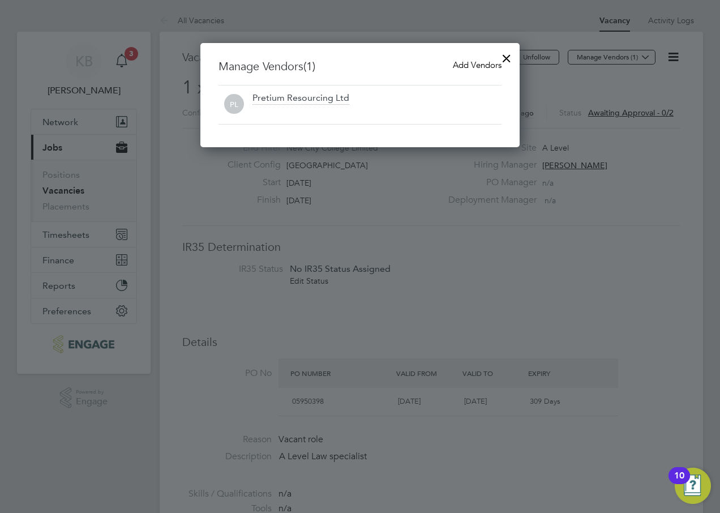
click at [299, 97] on div "Pretium Resourcing Ltd" at bounding box center [301, 98] width 97 height 12
click at [479, 64] on span "Add Vendors" at bounding box center [477, 64] width 49 height 11
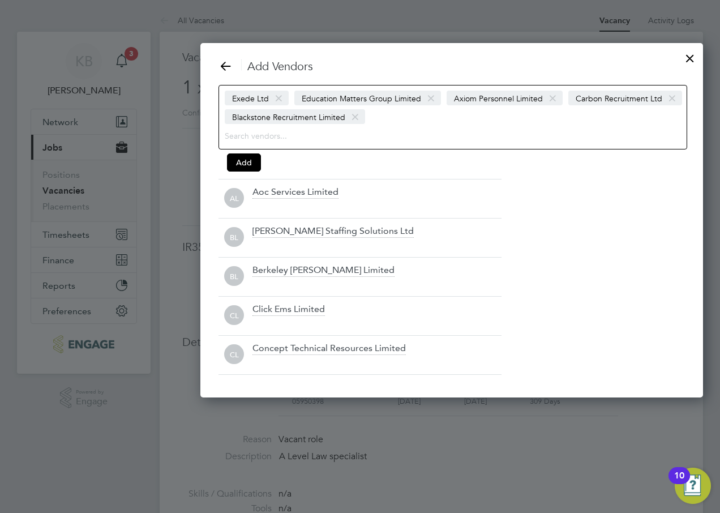
scroll to position [336, 687]
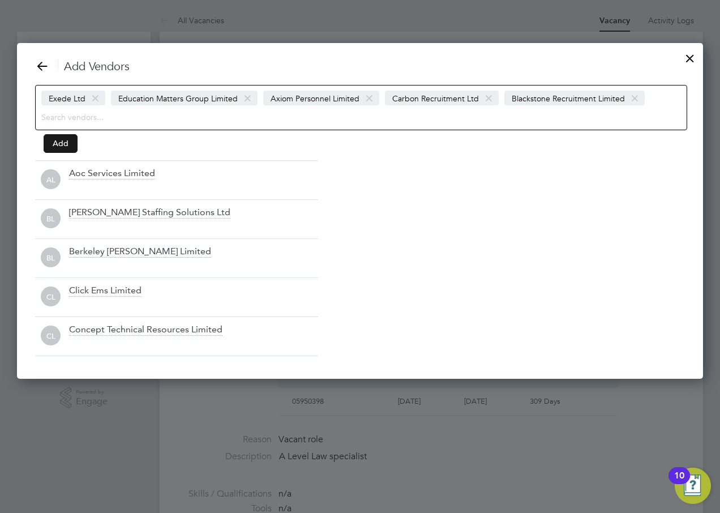
click at [66, 139] on button "Add" at bounding box center [61, 143] width 34 height 18
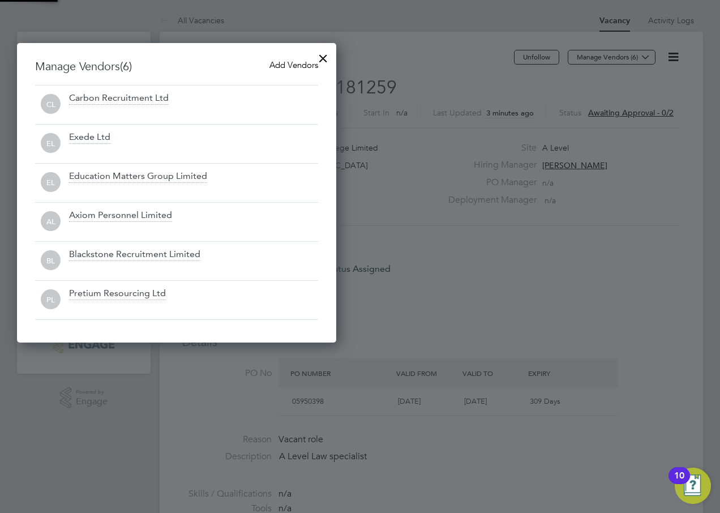
scroll to position [300, 320]
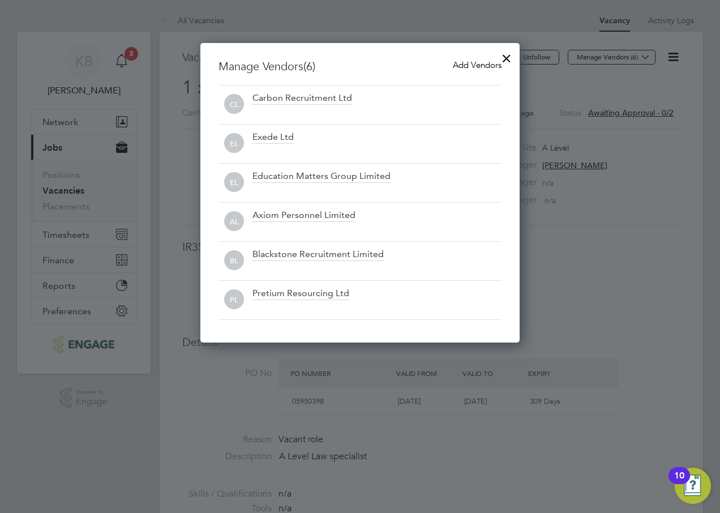
click at [510, 57] on div at bounding box center [507, 55] width 20 height 20
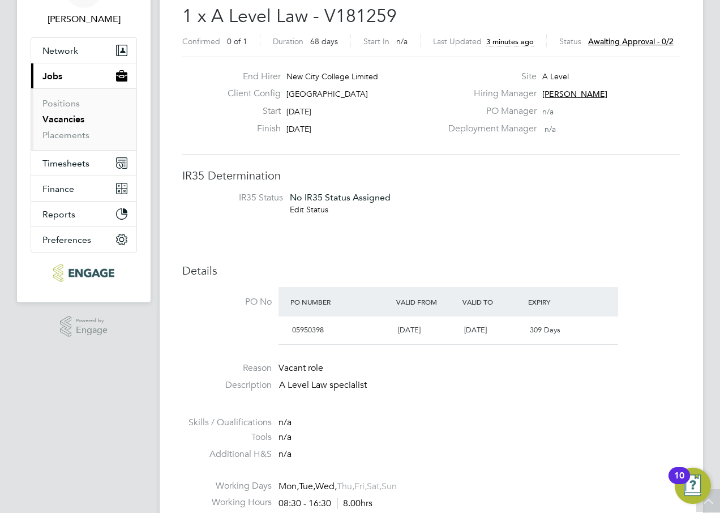
scroll to position [0, 0]
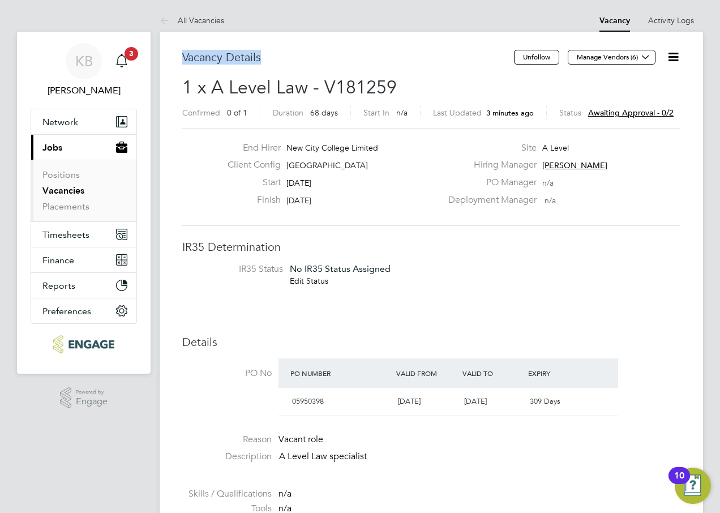
drag, startPoint x: 183, startPoint y: 52, endPoint x: 348, endPoint y: 72, distance: 166.0
click at [348, 72] on div "Vacancy Details" at bounding box center [348, 63] width 332 height 26
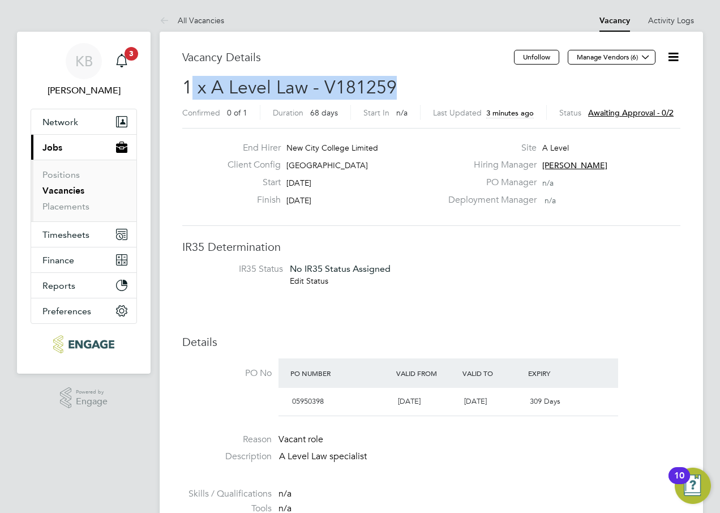
drag, startPoint x: 188, startPoint y: 87, endPoint x: 408, endPoint y: 86, distance: 220.3
click at [408, 86] on h2 "1 x A Level Law - V181259 Confirmed 0 of 1 Duration 68 days Start In n/a Last U…" at bounding box center [431, 100] width 498 height 48
click at [211, 87] on span "1 x A Level Law - V181259" at bounding box center [289, 87] width 215 height 22
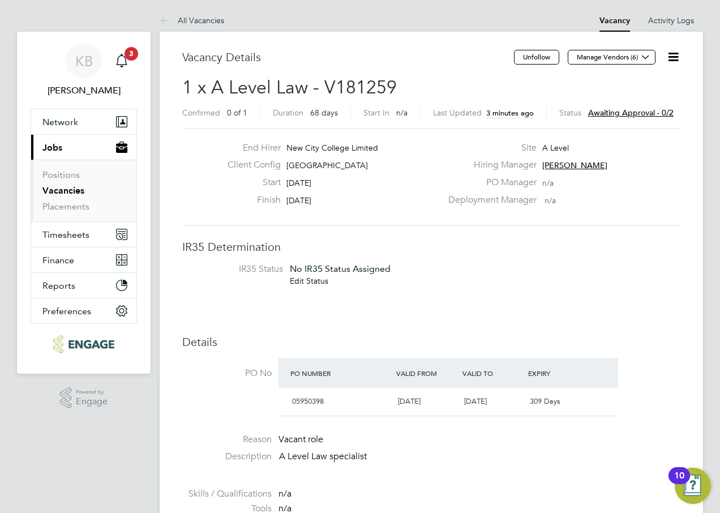
click at [184, 86] on span "1 x A Level Law - V181259" at bounding box center [289, 87] width 215 height 22
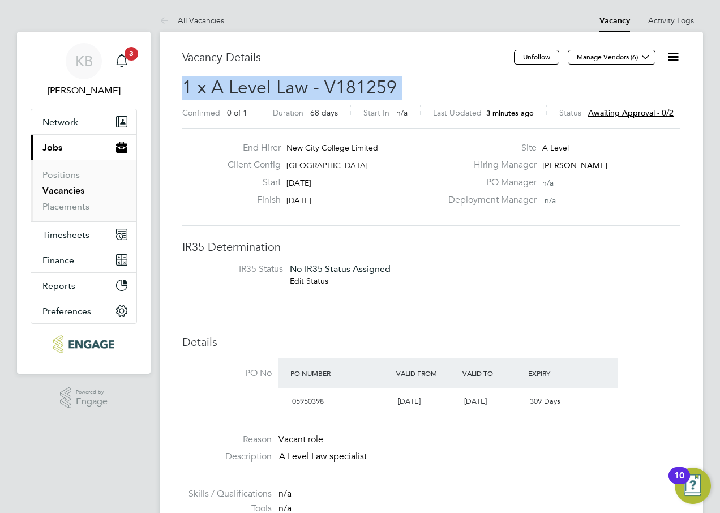
drag, startPoint x: 184, startPoint y: 87, endPoint x: 399, endPoint y: 87, distance: 215.2
click at [399, 87] on h2 "1 x A Level Law - V181259 Confirmed 0 of 1 Duration 68 days Start In n/a Last U…" at bounding box center [431, 100] width 498 height 48
copy h2 "1 x A Level Law - V181259 Confirmed"
click at [67, 186] on link "Vacancies" at bounding box center [63, 190] width 42 height 11
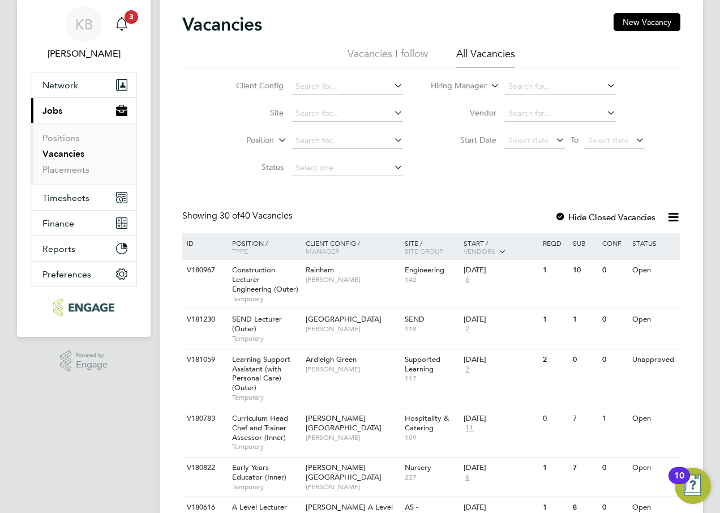
scroll to position [113, 0]
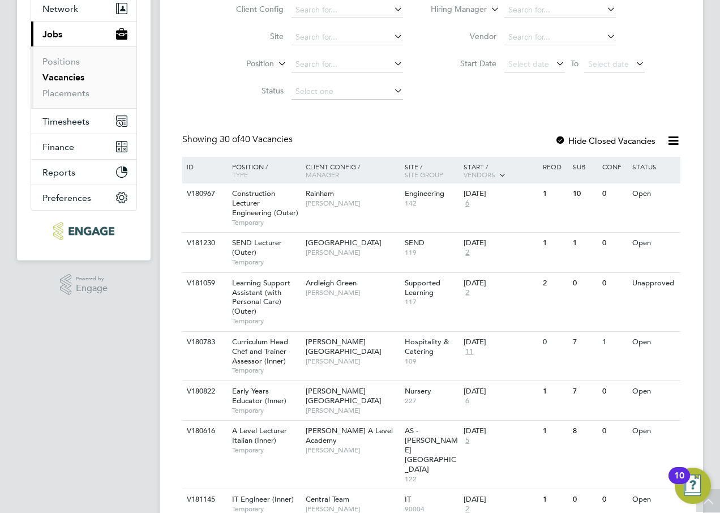
click at [613, 139] on label "Hide Closed Vacancies" at bounding box center [605, 140] width 101 height 11
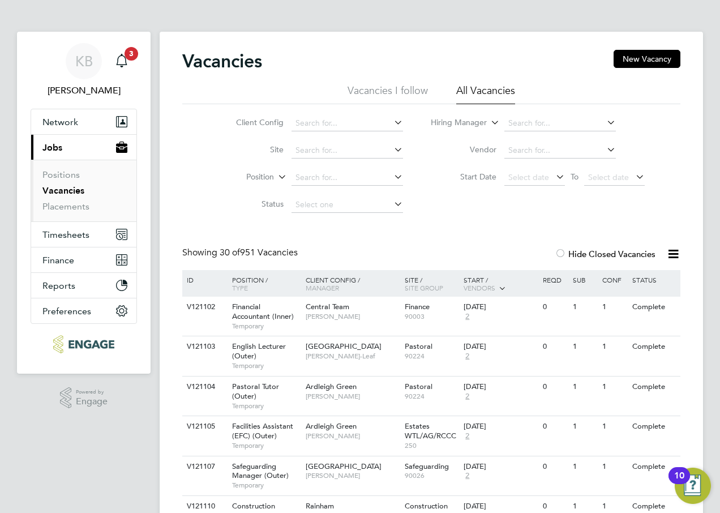
click at [605, 120] on icon at bounding box center [605, 122] width 0 height 16
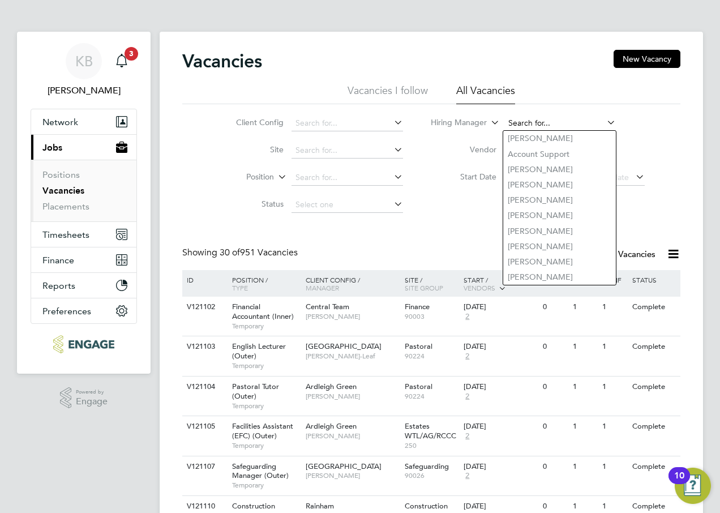
click at [520, 126] on input at bounding box center [561, 124] width 112 height 16
click at [524, 120] on input at bounding box center [561, 124] width 112 height 16
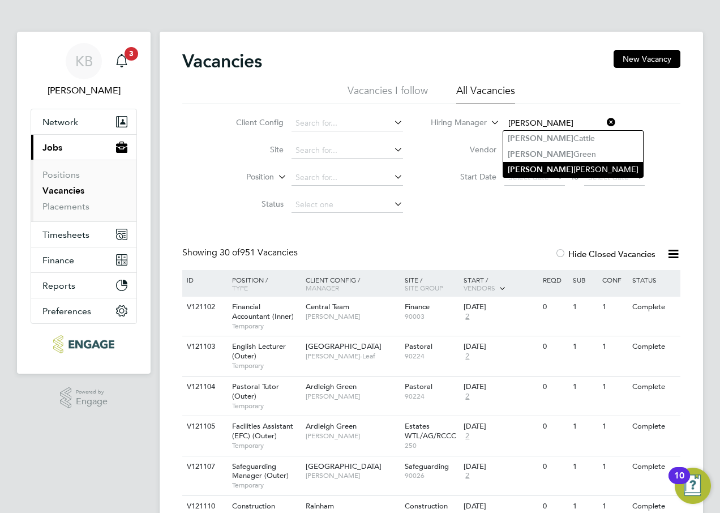
click at [538, 168] on li "Kerry Baker" at bounding box center [574, 169] width 140 height 15
type input "[PERSON_NAME]"
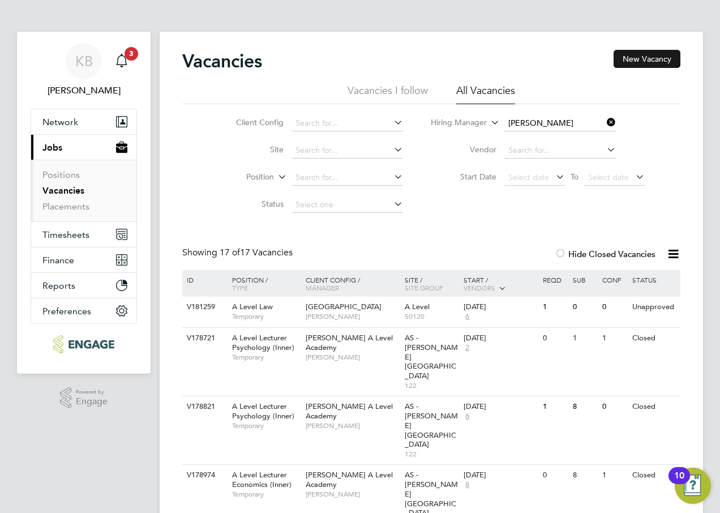
click at [644, 56] on button "New Vacancy" at bounding box center [647, 59] width 67 height 18
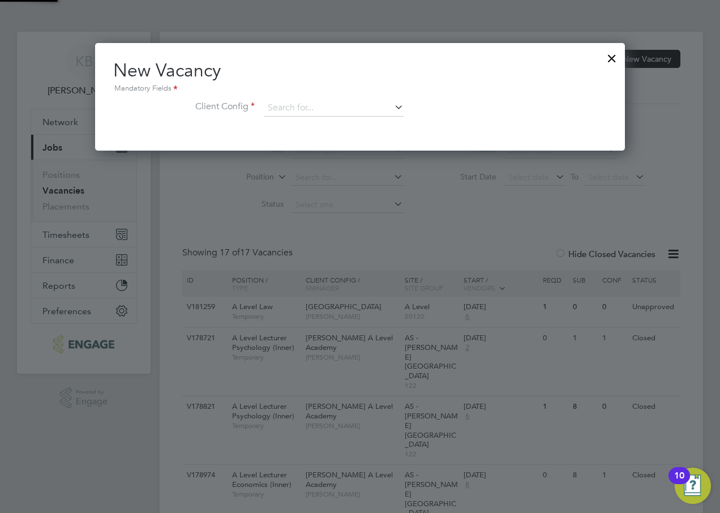
scroll to position [108, 531]
click at [344, 114] on input at bounding box center [334, 108] width 140 height 17
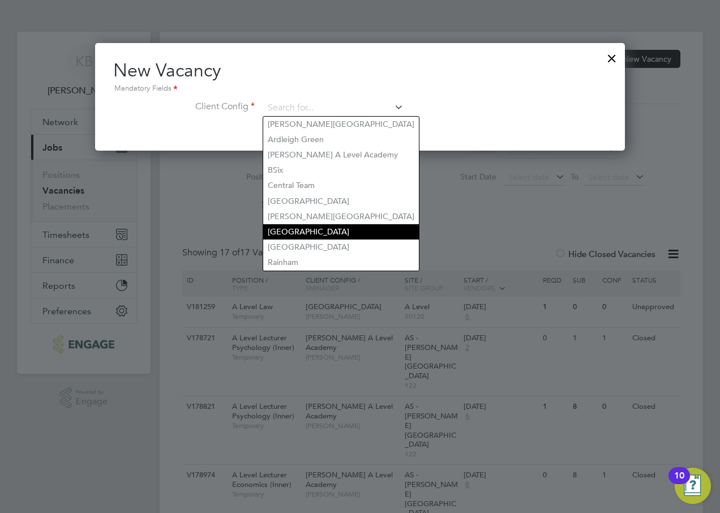
click at [322, 224] on li "[GEOGRAPHIC_DATA]" at bounding box center [341, 231] width 156 height 15
type input "[GEOGRAPHIC_DATA]"
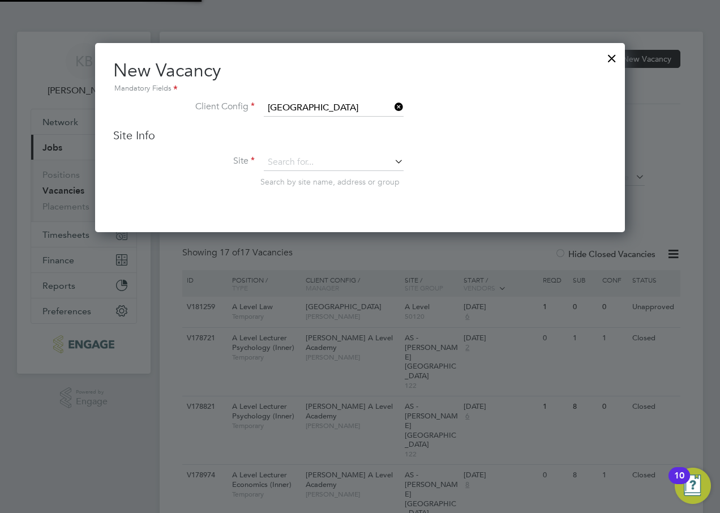
scroll to position [190, 531]
click at [300, 163] on input at bounding box center [334, 162] width 140 height 17
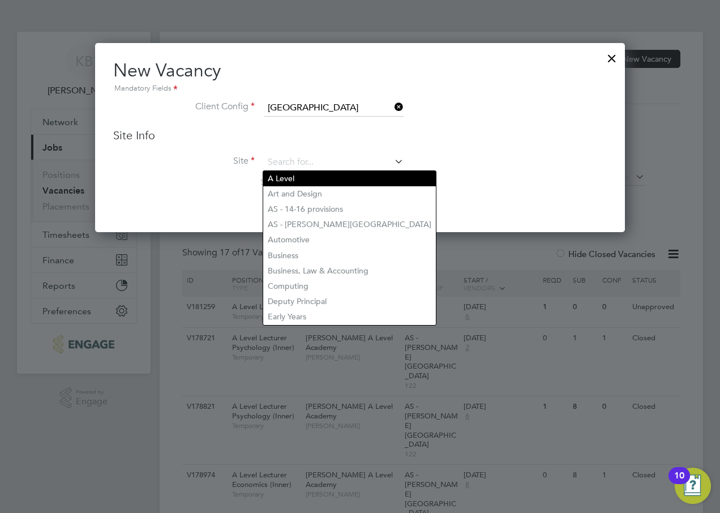
click at [287, 179] on li "A Level" at bounding box center [349, 178] width 173 height 15
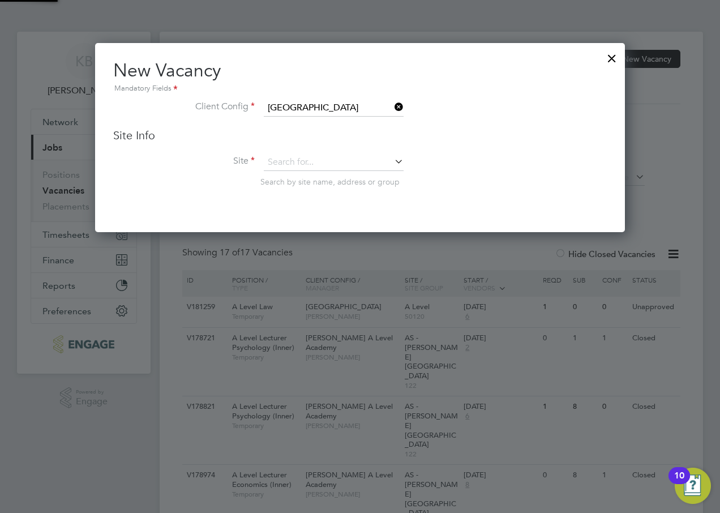
type input "A Level"
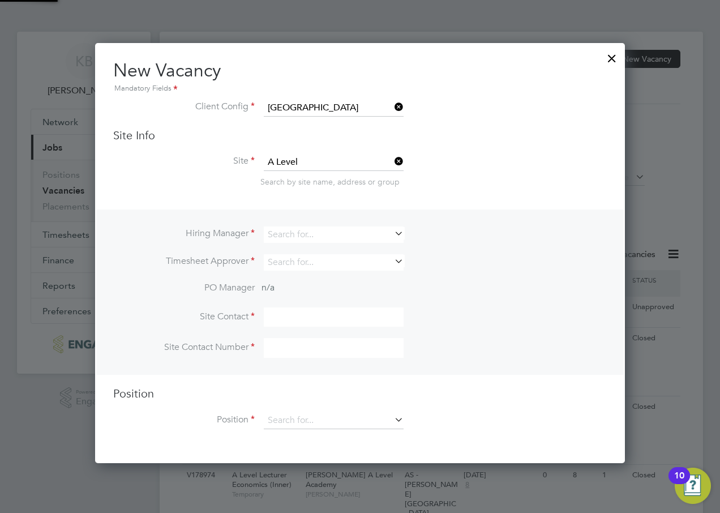
scroll to position [421, 531]
click at [332, 158] on input at bounding box center [334, 162] width 140 height 17
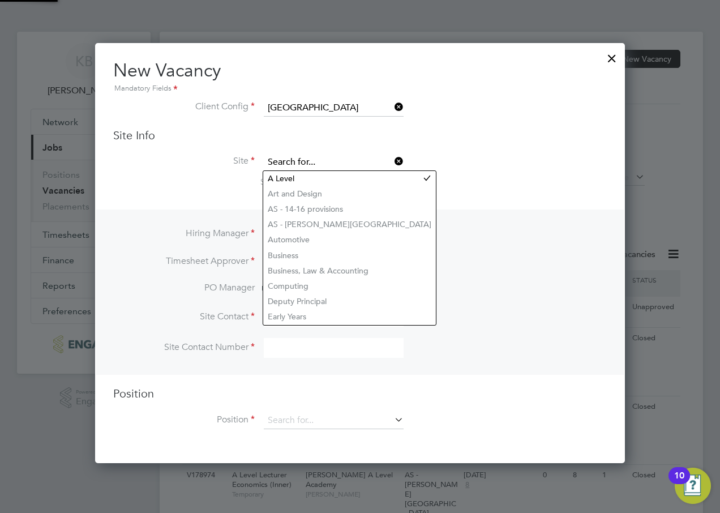
scroll to position [190, 531]
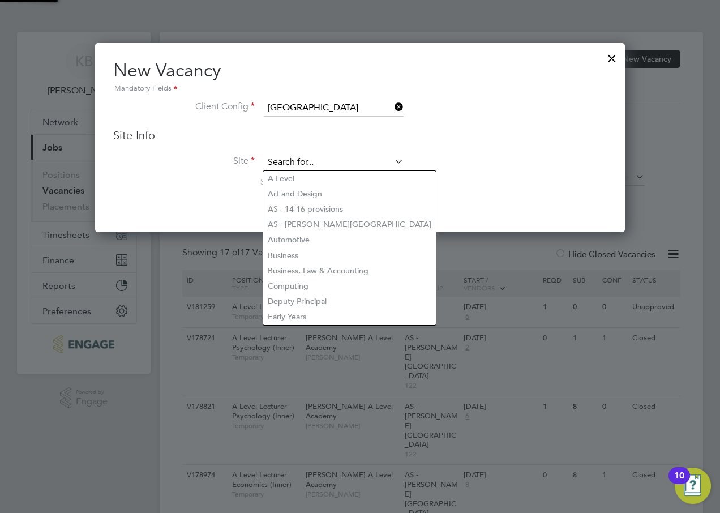
click at [269, 160] on input at bounding box center [334, 162] width 140 height 17
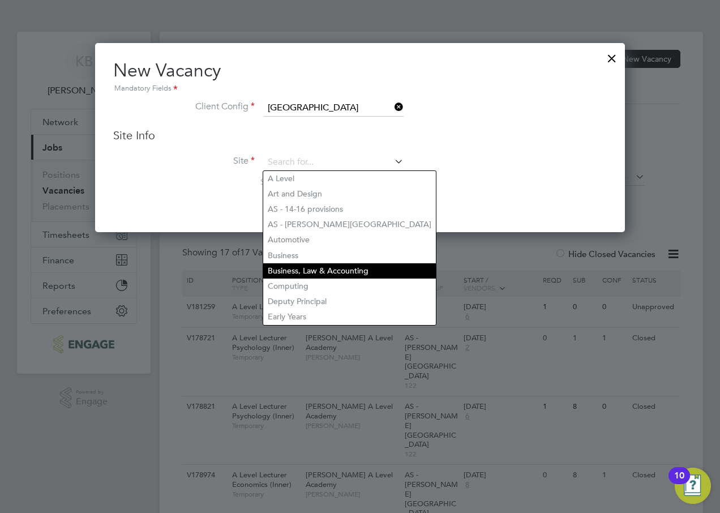
click at [278, 264] on li "Business, Law & Accounting" at bounding box center [349, 270] width 173 height 15
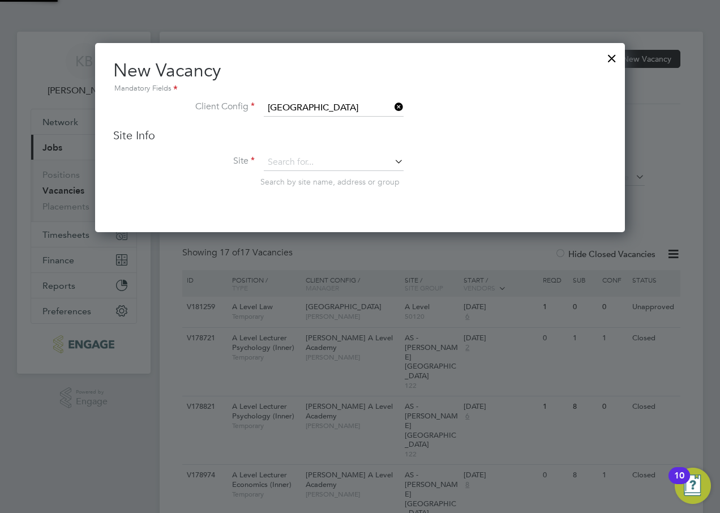
type input "Business, Law & Accounting"
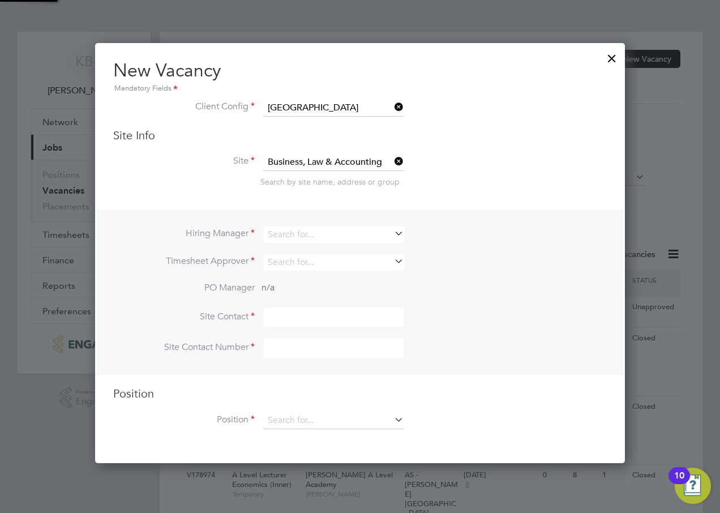
scroll to position [421, 531]
click at [392, 159] on icon at bounding box center [392, 161] width 0 height 16
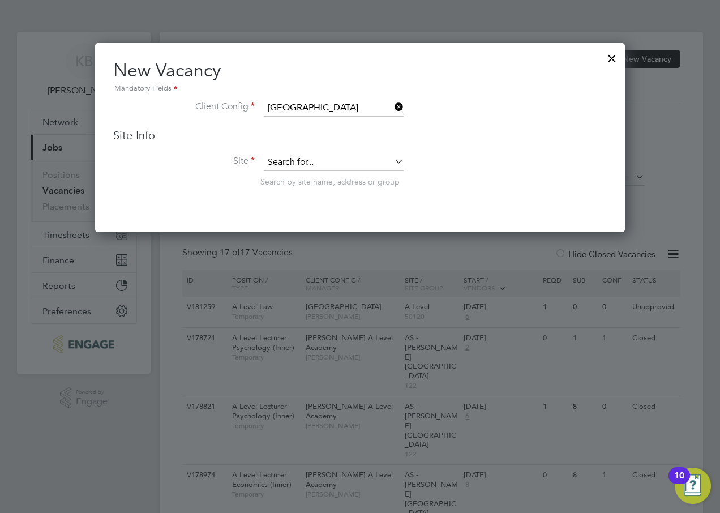
click at [306, 162] on input at bounding box center [334, 162] width 140 height 17
click at [305, 157] on input at bounding box center [334, 162] width 140 height 17
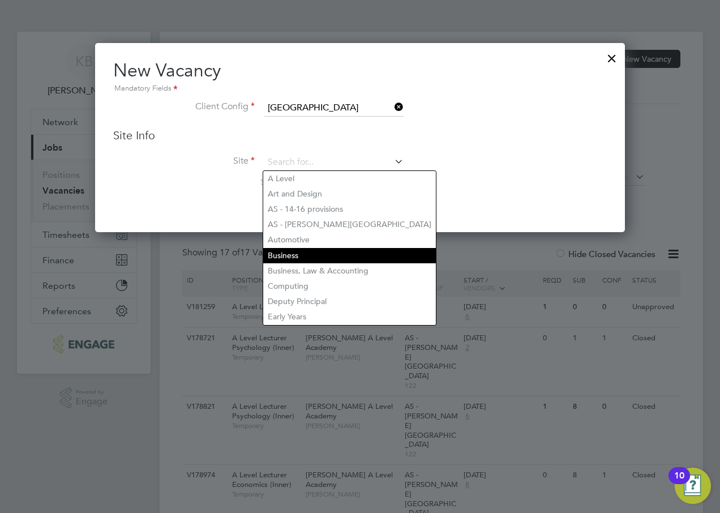
click at [295, 248] on li "Business" at bounding box center [349, 255] width 173 height 15
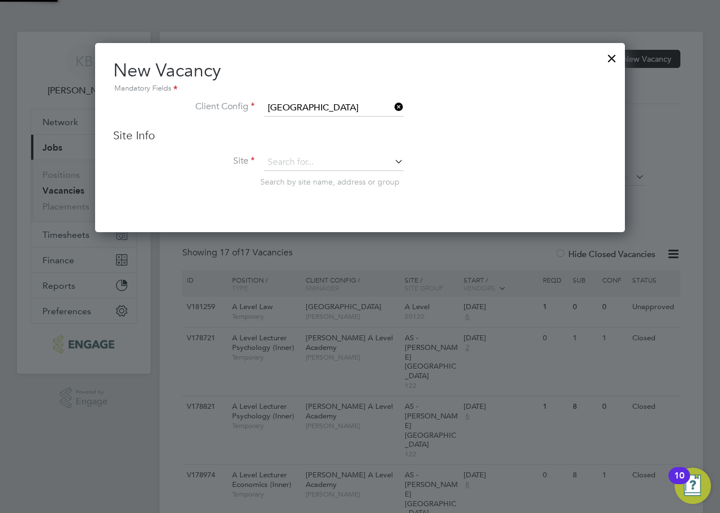
type input "Business"
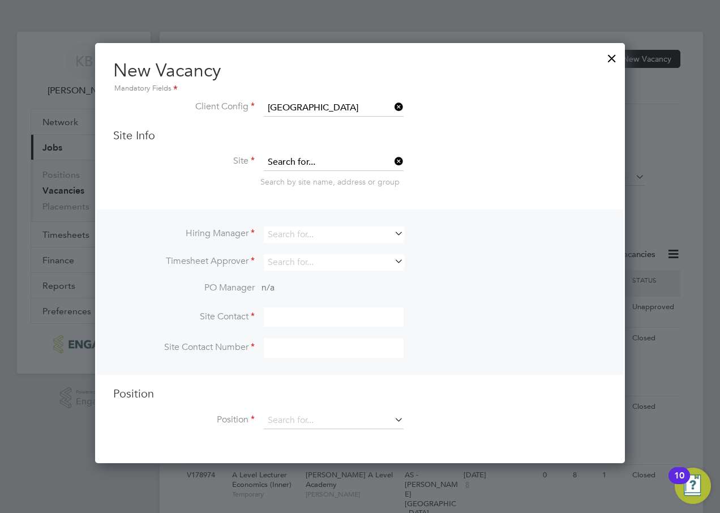
click at [272, 163] on input at bounding box center [334, 162] width 140 height 17
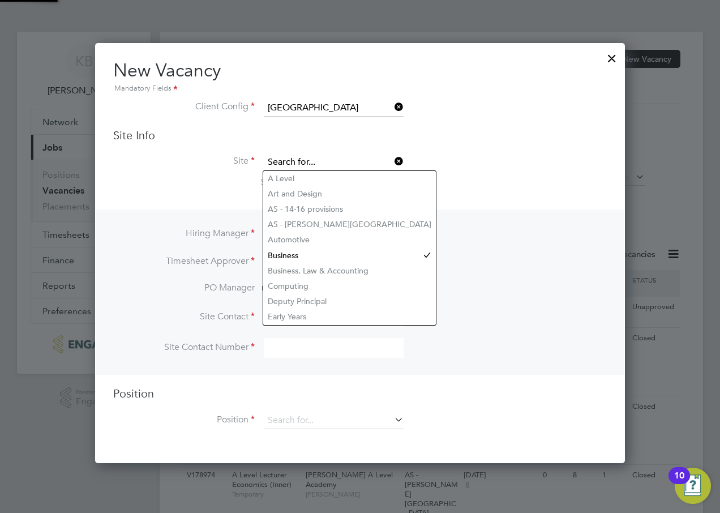
scroll to position [190, 531]
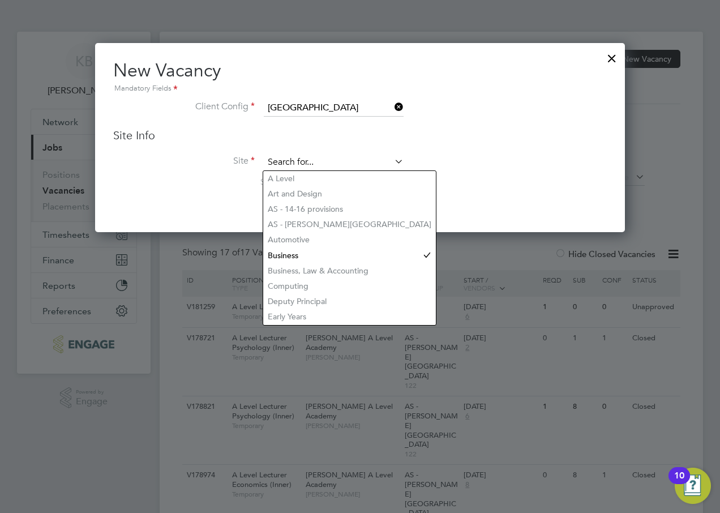
click at [265, 159] on input at bounding box center [334, 162] width 140 height 17
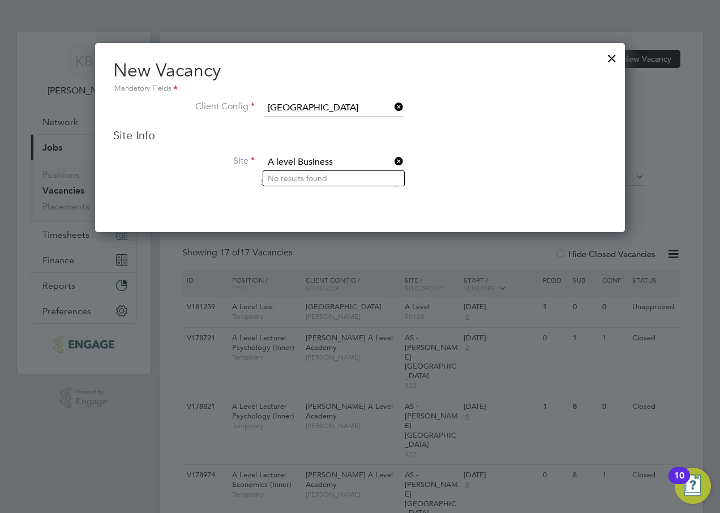
type input "A level Business"
click at [478, 156] on li "Site A level Business Search by site name, address or group" at bounding box center [360, 182] width 494 height 56
click at [315, 164] on input at bounding box center [334, 162] width 140 height 17
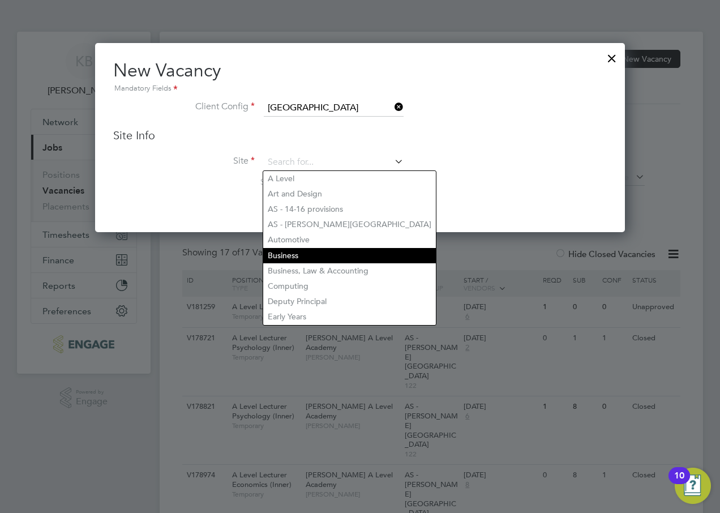
click at [295, 252] on li "Business" at bounding box center [349, 255] width 173 height 15
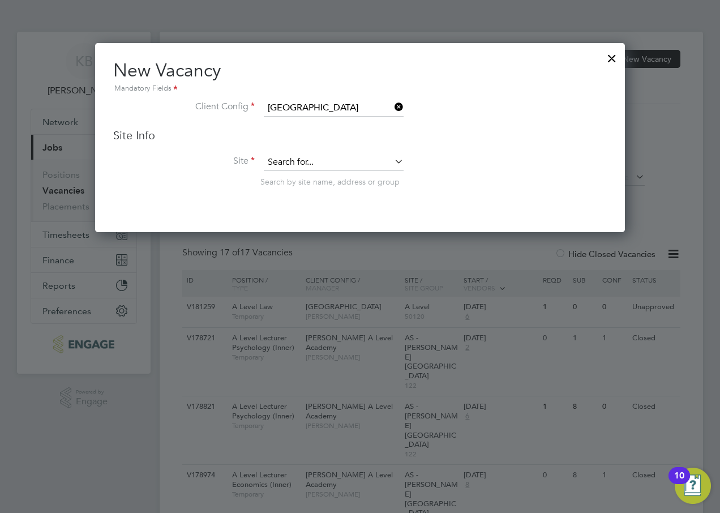
type input "Business"
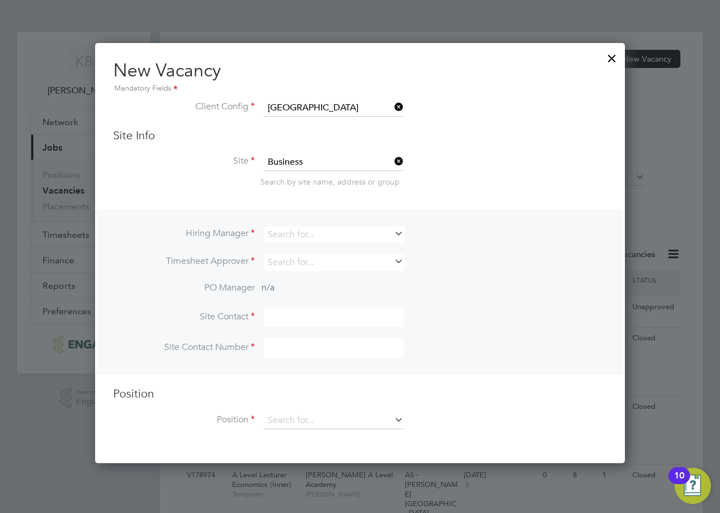
click at [392, 232] on icon at bounding box center [392, 233] width 0 height 16
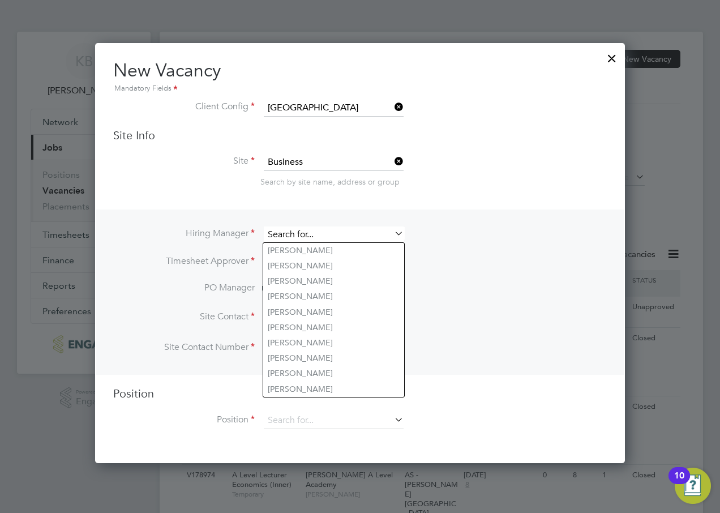
click at [301, 233] on input at bounding box center [334, 235] width 140 height 16
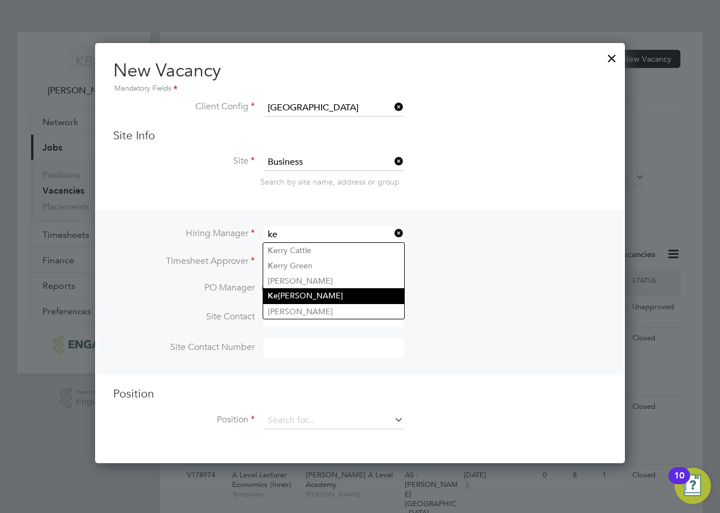
click at [285, 296] on li "Ke rry Baker" at bounding box center [333, 295] width 141 height 15
type input "[PERSON_NAME]"
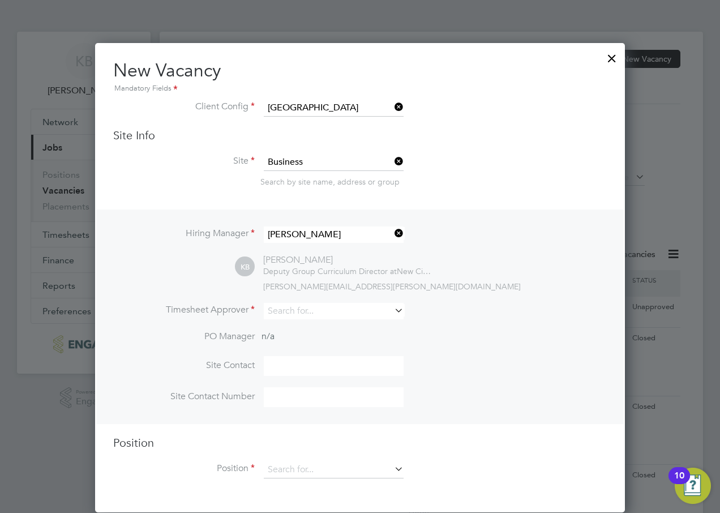
scroll to position [470, 531]
click at [502, 266] on div "KB Kerry Baker Deputy Group Curriculum Director at New City College Limited ker…" at bounding box center [421, 272] width 372 height 37
click at [314, 312] on input at bounding box center [334, 311] width 140 height 16
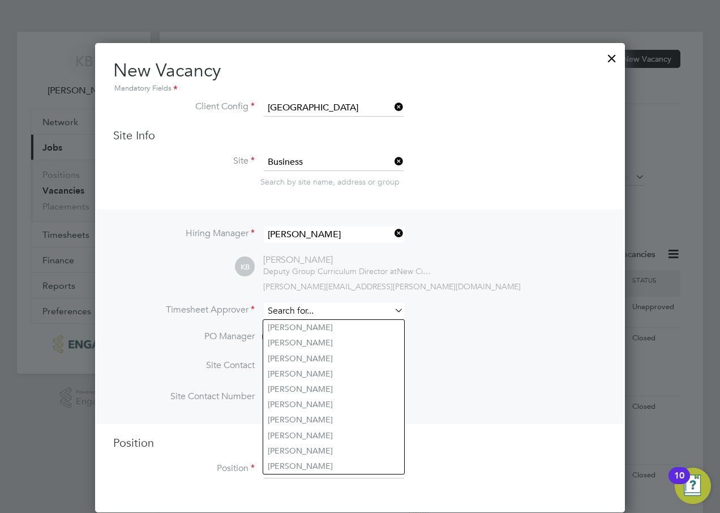
click at [310, 309] on input at bounding box center [334, 311] width 140 height 16
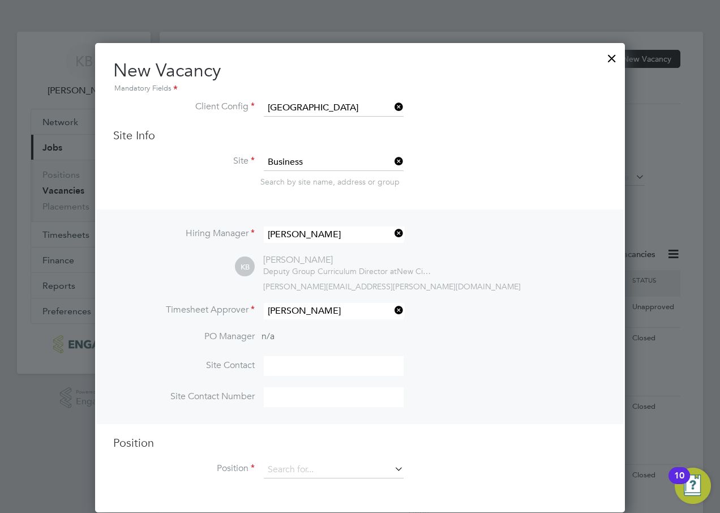
click at [310, 357] on li "Kerry Baker" at bounding box center [333, 358] width 141 height 15
type input "[PERSON_NAME]"
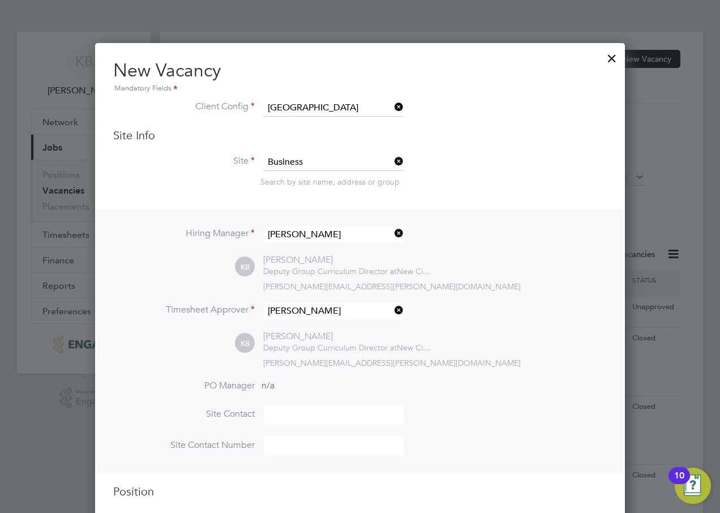
click at [570, 343] on div "KB Kerry Baker Deputy Group Curriculum Director at New City College Limited ker…" at bounding box center [421, 349] width 372 height 37
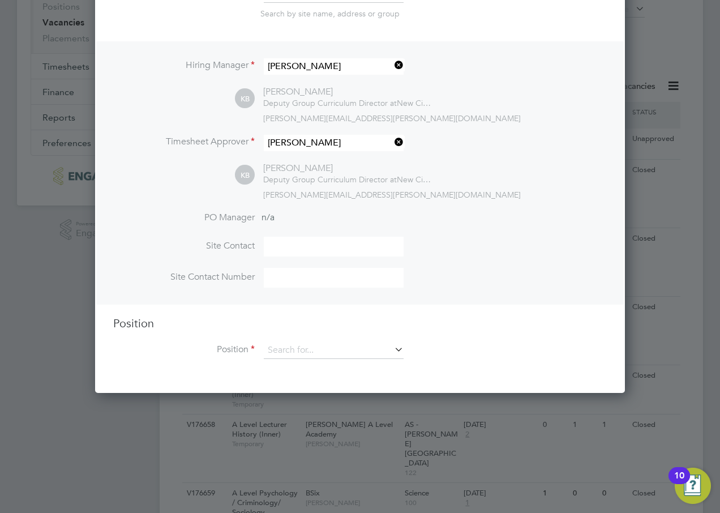
scroll to position [170, 0]
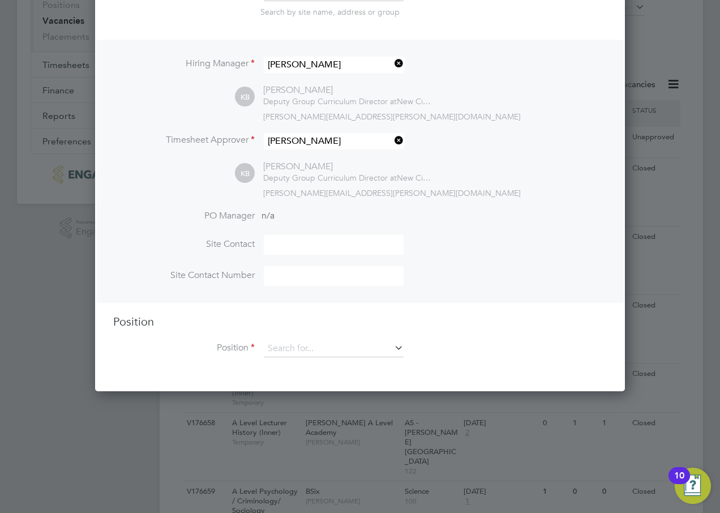
click at [285, 240] on input at bounding box center [334, 245] width 140 height 20
type input "kerry baker"
type input "01708172570"
click at [481, 245] on li "Site Contact kerry baker" at bounding box center [360, 250] width 494 height 31
click at [355, 347] on input at bounding box center [334, 348] width 140 height 17
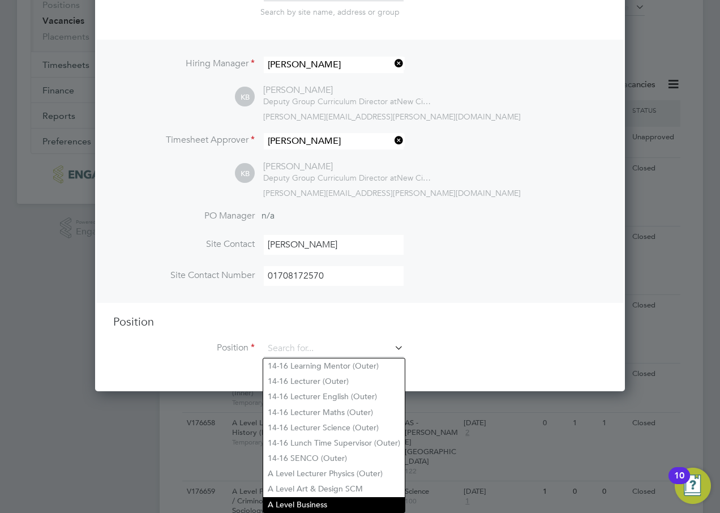
click at [300, 498] on li "A Level Business" at bounding box center [334, 504] width 142 height 15
type input "A Level Business"
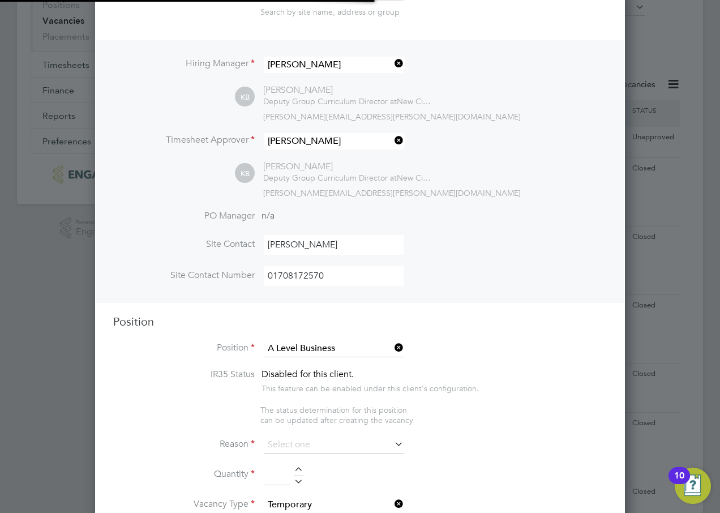
type textarea "An A Level Business Specialist Only. Previous A Level experience is essential. …"
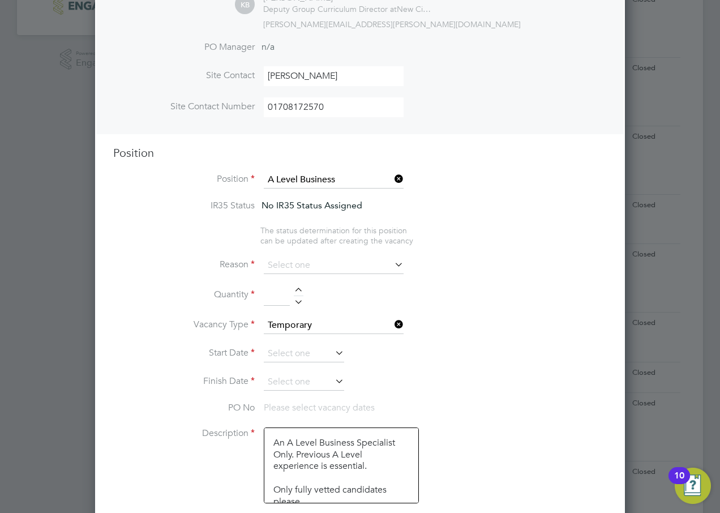
scroll to position [340, 0]
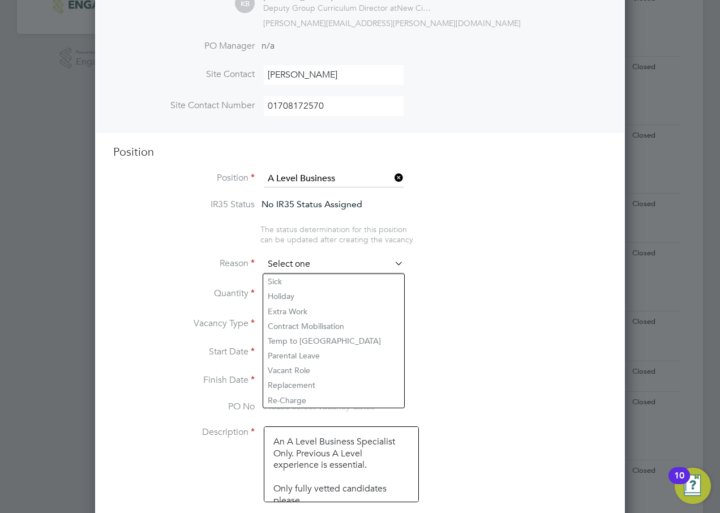
click at [336, 263] on input at bounding box center [334, 264] width 140 height 17
click at [305, 369] on li "Vacant Role" at bounding box center [333, 370] width 141 height 15
type input "Vacant Role"
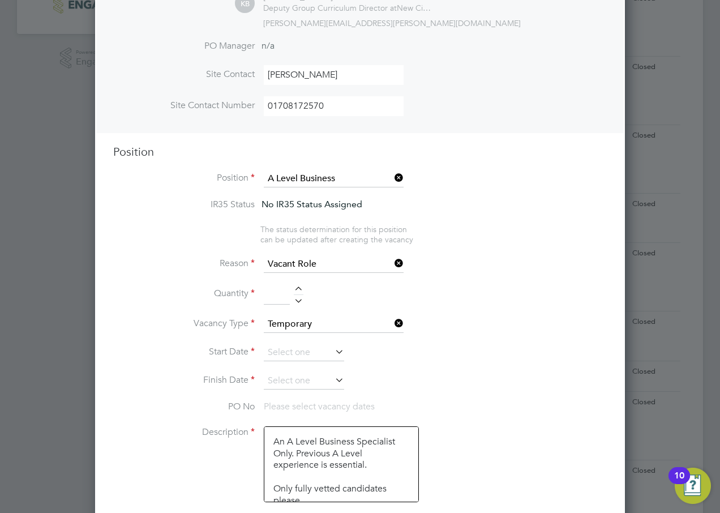
click at [530, 352] on li "Start Date" at bounding box center [360, 358] width 494 height 28
click at [278, 291] on input at bounding box center [277, 294] width 26 height 20
type input "1"
type input "A Level Law specialist"
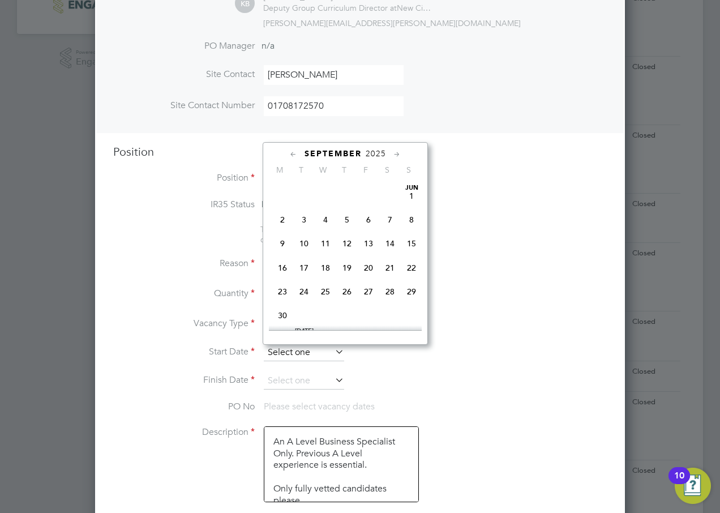
click at [292, 352] on input at bounding box center [304, 352] width 80 height 17
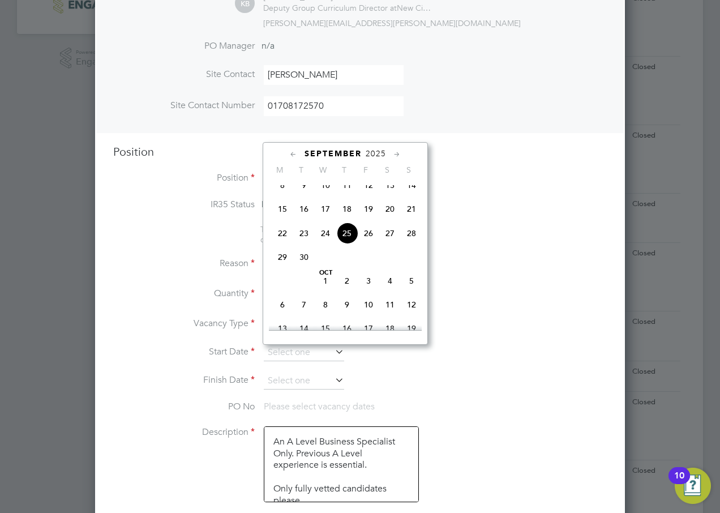
click at [283, 264] on span "29" at bounding box center [283, 257] width 22 height 22
type input "29 Sep 2025"
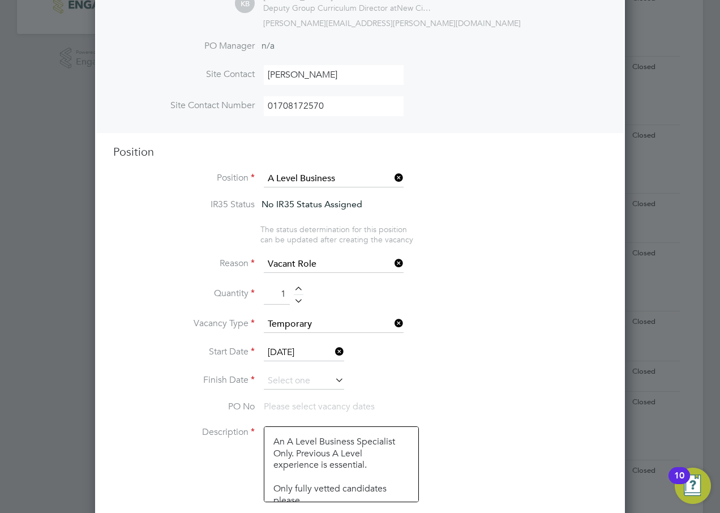
click at [514, 293] on li "Quantity 1" at bounding box center [360, 300] width 494 height 32
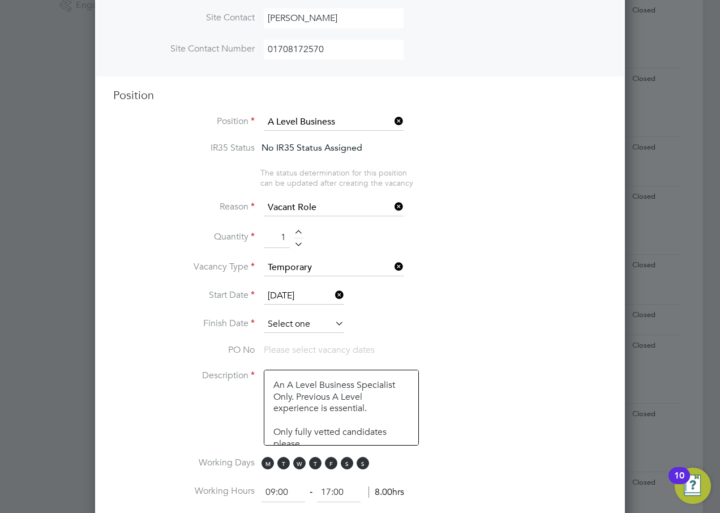
click at [312, 327] on input at bounding box center [304, 324] width 80 height 17
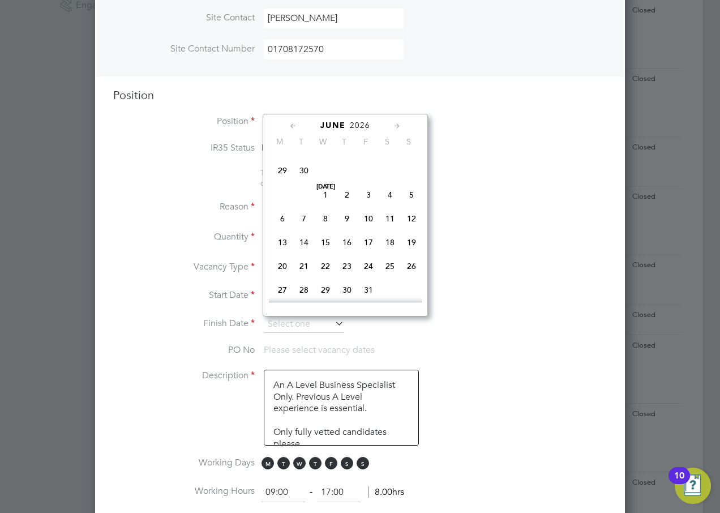
scroll to position [1631, 0]
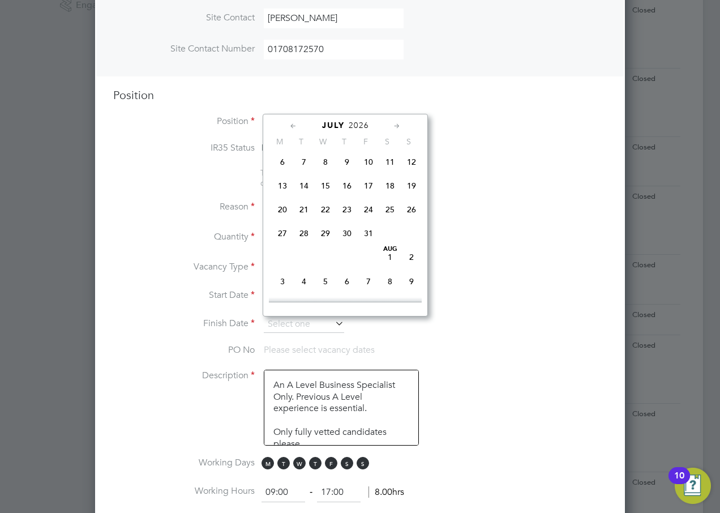
click at [280, 244] on span "27" at bounding box center [283, 234] width 22 height 22
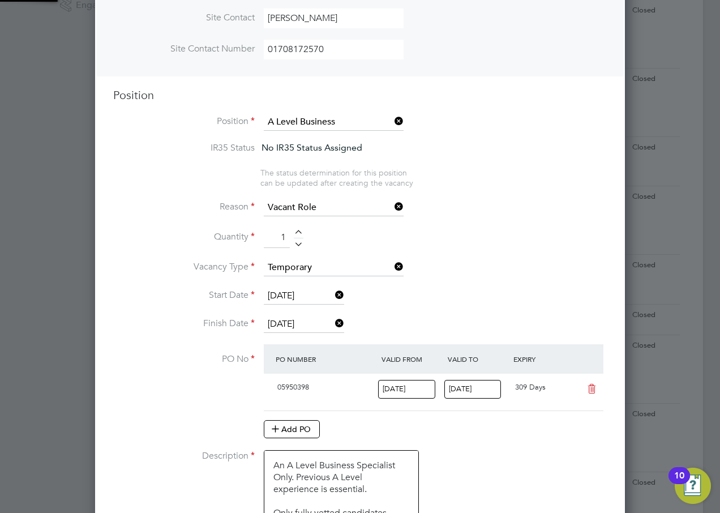
scroll to position [19, 106]
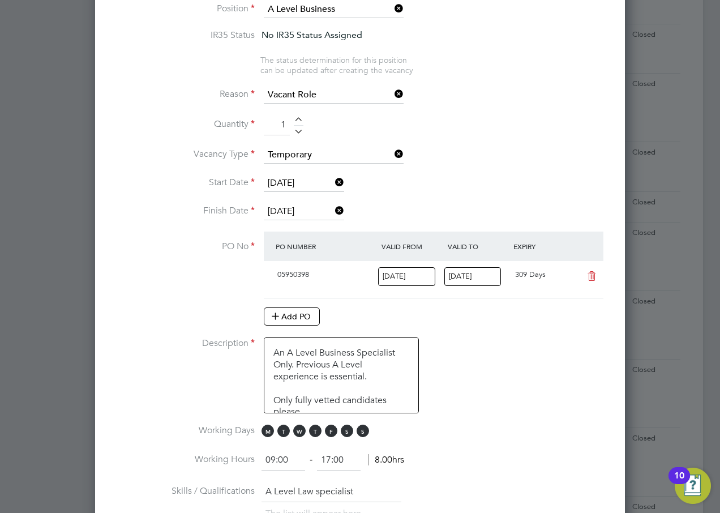
scroll to position [510, 0]
click at [288, 211] on input "27 Jul 2026" at bounding box center [304, 211] width 80 height 17
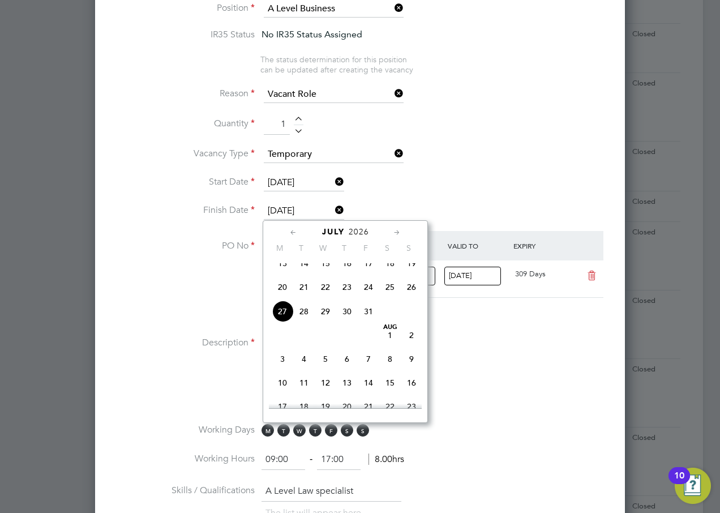
click at [471, 275] on input "[DATE]" at bounding box center [473, 276] width 57 height 19
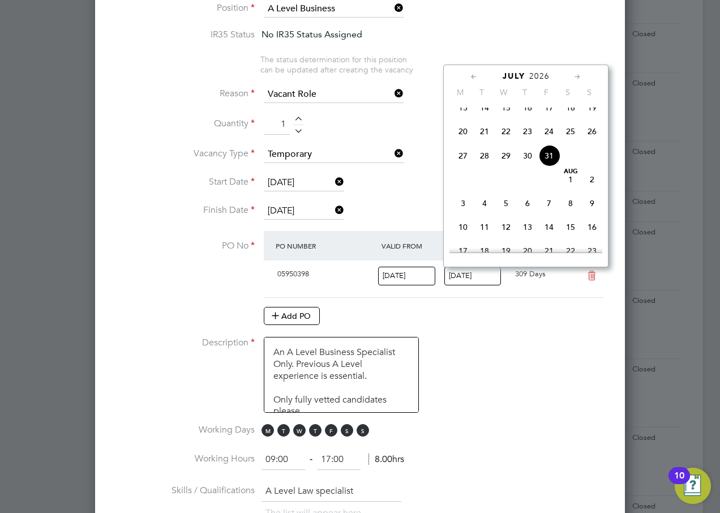
click at [466, 277] on input "[DATE]" at bounding box center [473, 276] width 57 height 19
click at [285, 210] on input "27 Jul 2026" at bounding box center [304, 211] width 80 height 17
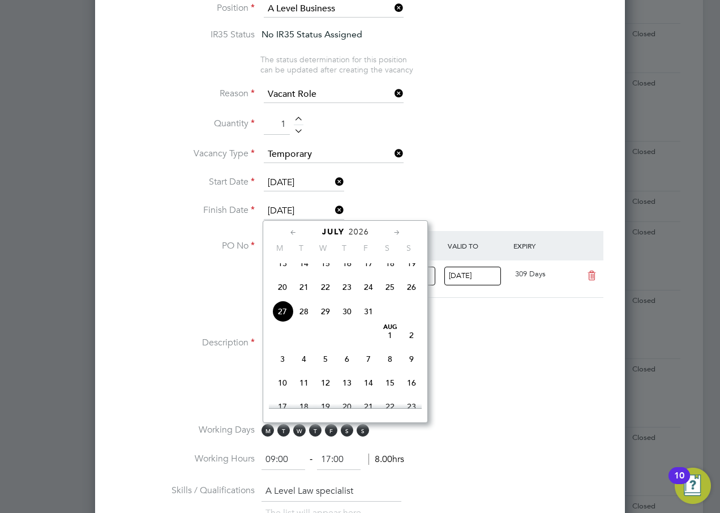
click at [369, 269] on span "17" at bounding box center [369, 264] width 22 height 22
type input "17 Jul 2026"
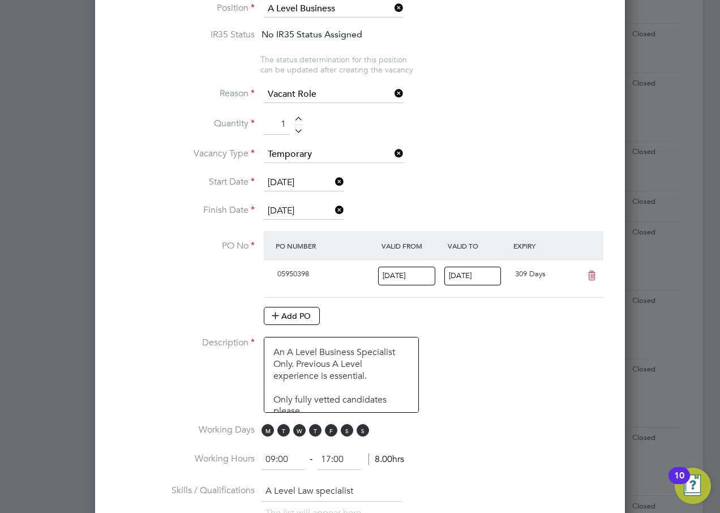
click at [534, 189] on li "Start Date 29 Sep 2025" at bounding box center [360, 188] width 494 height 28
click at [606, 133] on li "Quantity 1" at bounding box center [360, 130] width 494 height 32
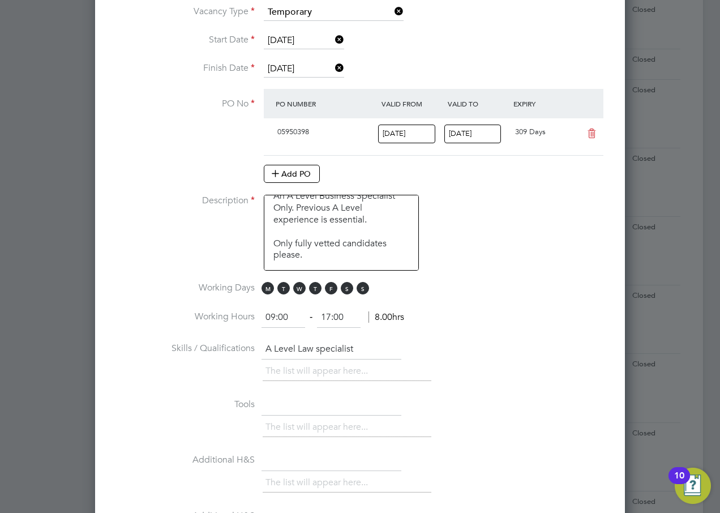
scroll to position [680, 0]
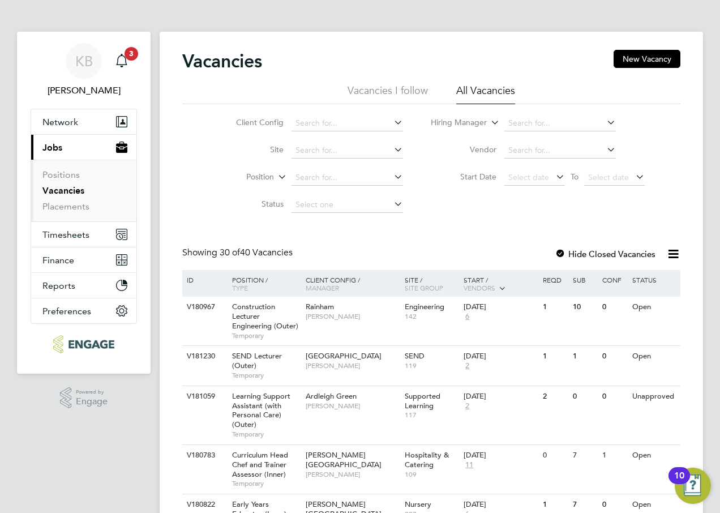
click at [612, 253] on label "Hide Closed Vacancies" at bounding box center [605, 254] width 101 height 11
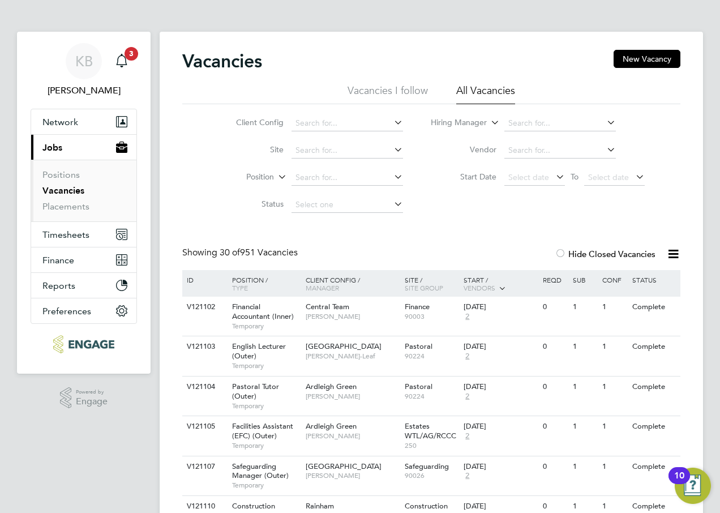
click at [605, 121] on icon at bounding box center [605, 122] width 0 height 16
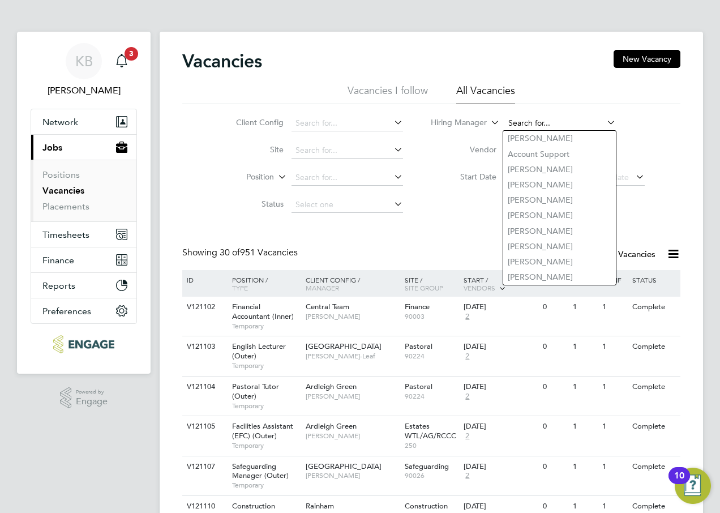
click at [516, 120] on input at bounding box center [561, 124] width 112 height 16
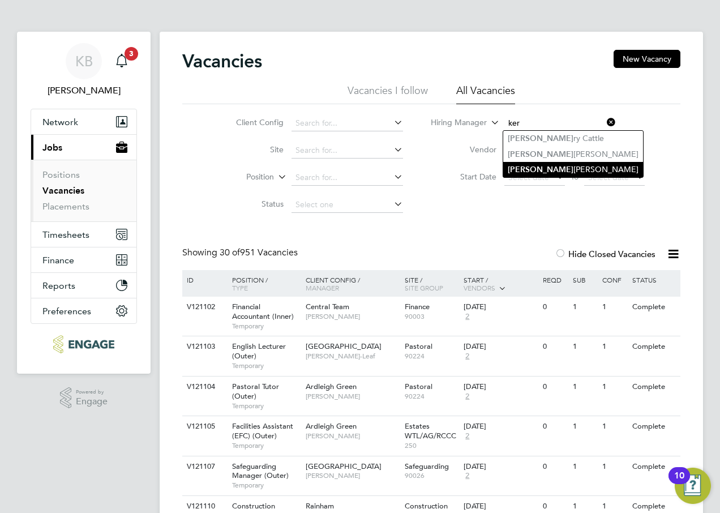
click at [532, 166] on li "Ker ry Baker" at bounding box center [574, 169] width 140 height 15
type input "Kerry Baker"
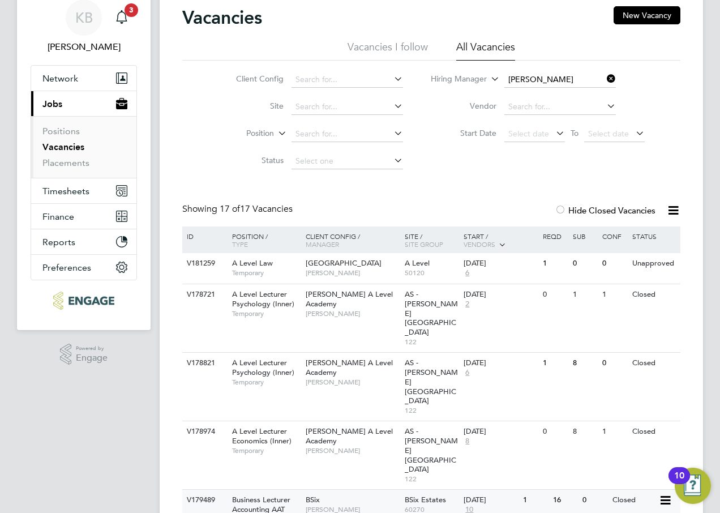
scroll to position [57, 0]
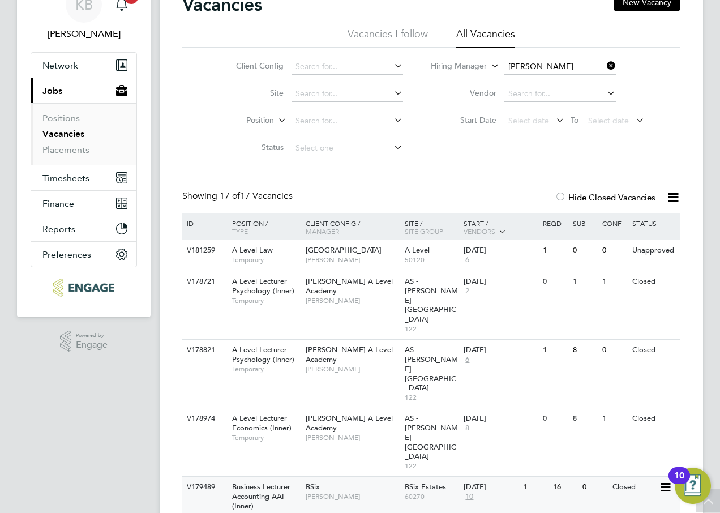
click at [266, 482] on span "Business Lecturer Accounting AAT (Inner)" at bounding box center [261, 496] width 58 height 29
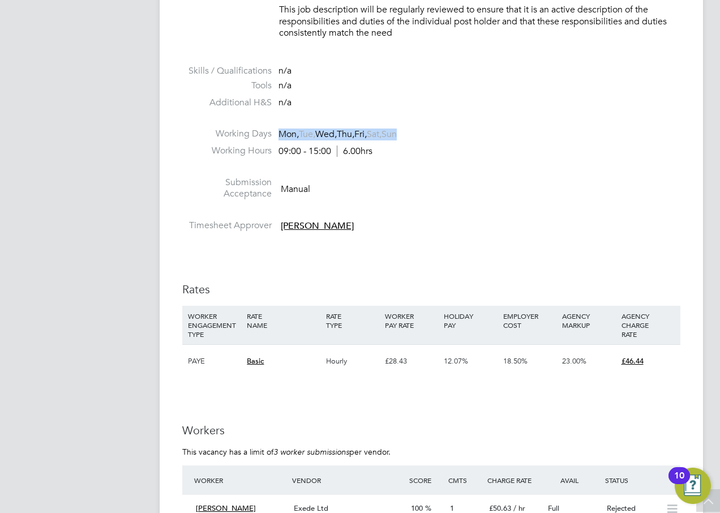
drag, startPoint x: 279, startPoint y: 134, endPoint x: 419, endPoint y: 134, distance: 140.5
click at [419, 134] on li "Working Days Mon, Tue, Wed, Thu, Fri, Sat, Sun" at bounding box center [431, 136] width 498 height 17
drag, startPoint x: 419, startPoint y: 134, endPoint x: 454, endPoint y: 180, distance: 57.8
click at [454, 180] on li "Submission Acceptance Manual" at bounding box center [431, 191] width 498 height 29
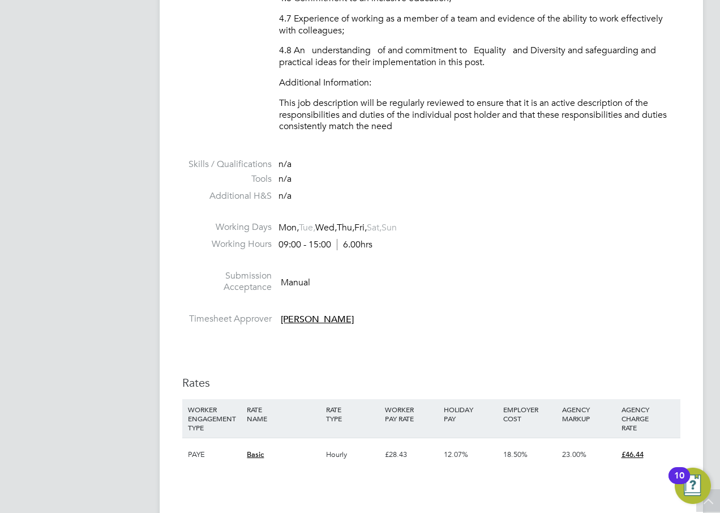
scroll to position [1416, 0]
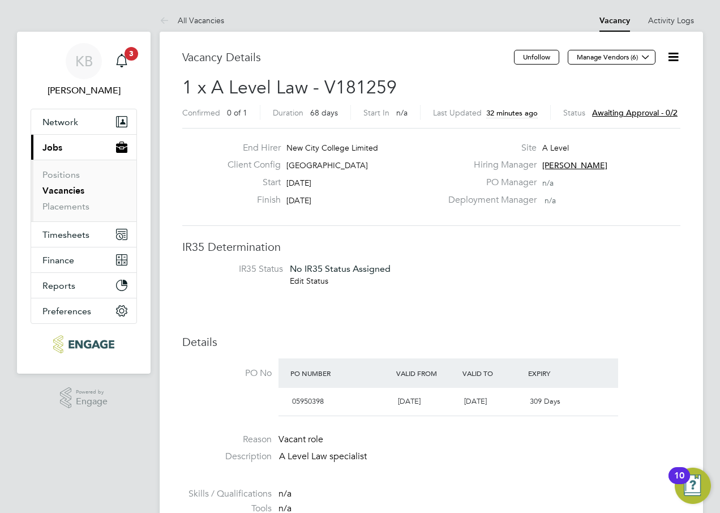
click at [640, 112] on span "Awaiting approval - 0/2" at bounding box center [635, 113] width 86 height 10
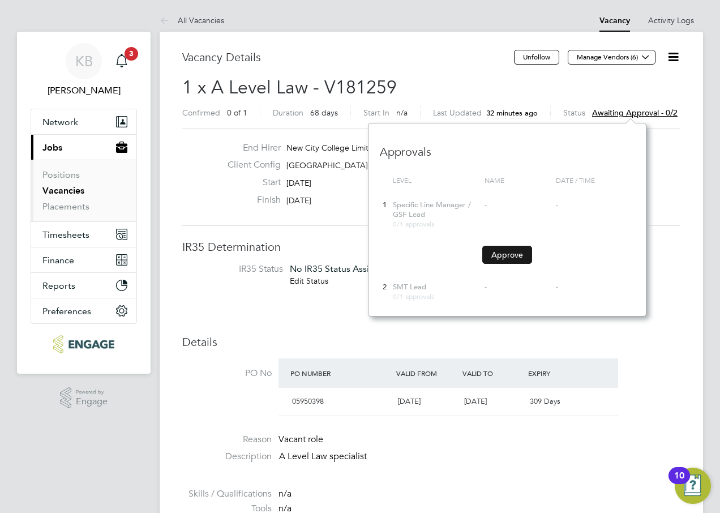
click at [507, 253] on button "Approve" at bounding box center [508, 255] width 50 height 18
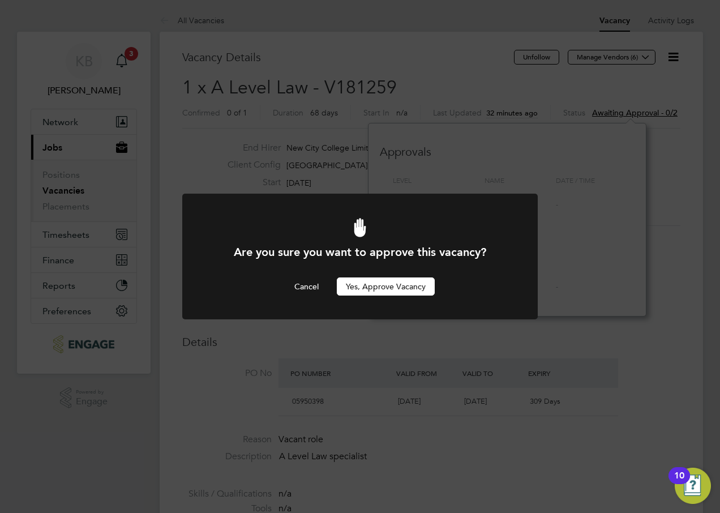
click at [370, 285] on button "Yes, Approve Vacancy" at bounding box center [386, 287] width 98 height 18
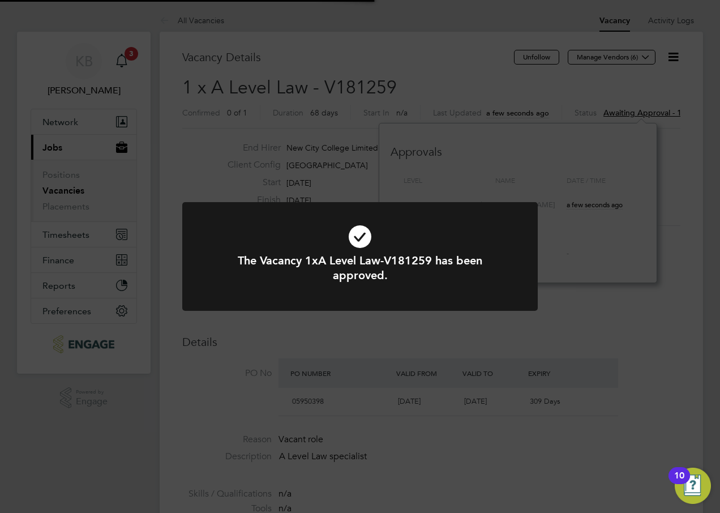
scroll to position [33, 79]
click at [655, 317] on div "The Vacancy 1xA Level Law-V181259 has been approved. Cancel Okay" at bounding box center [360, 256] width 720 height 513
